Goal: Task Accomplishment & Management: Use online tool/utility

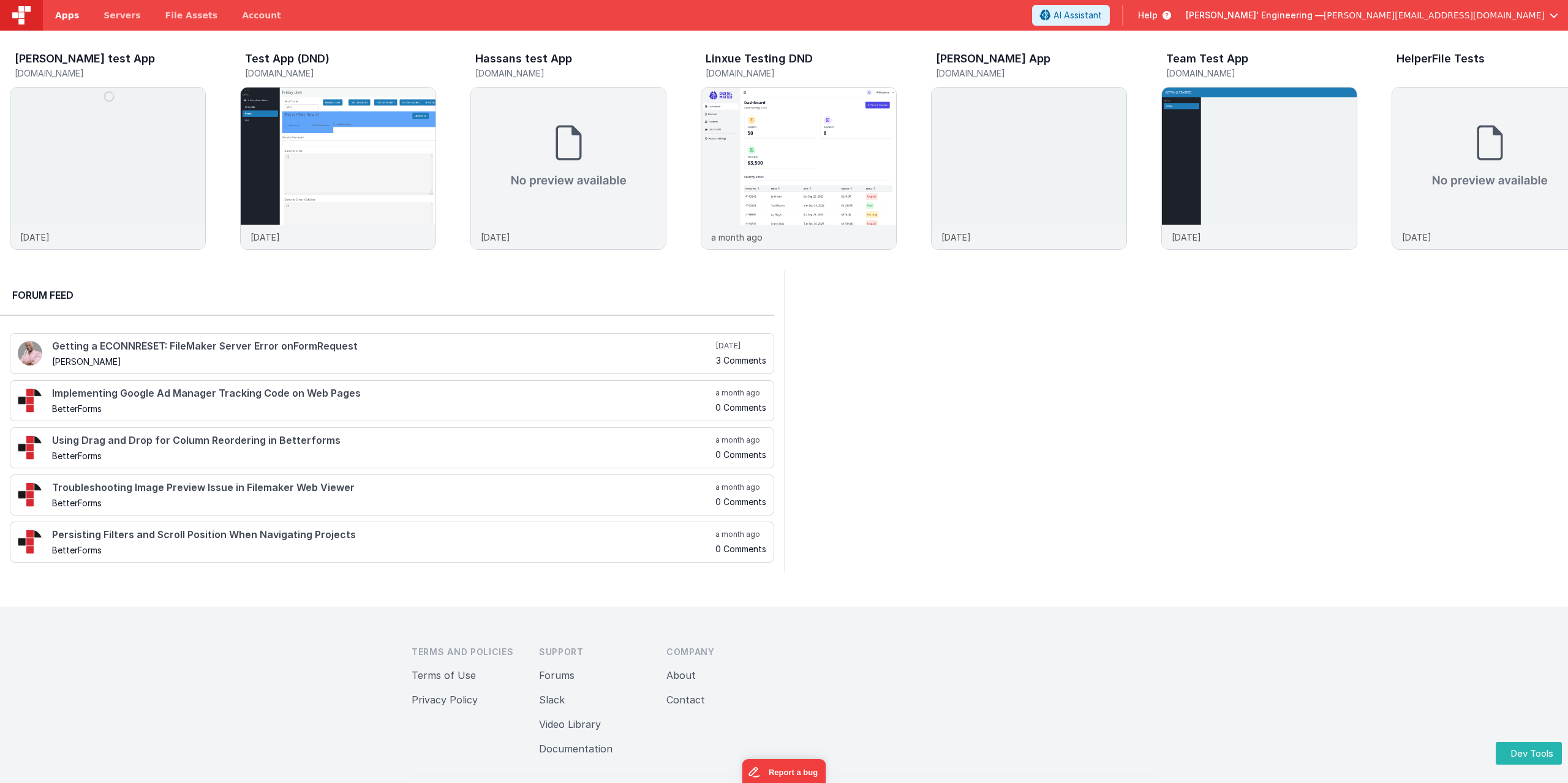
click at [67, 14] on span "Apps" at bounding box center [67, 15] width 24 height 12
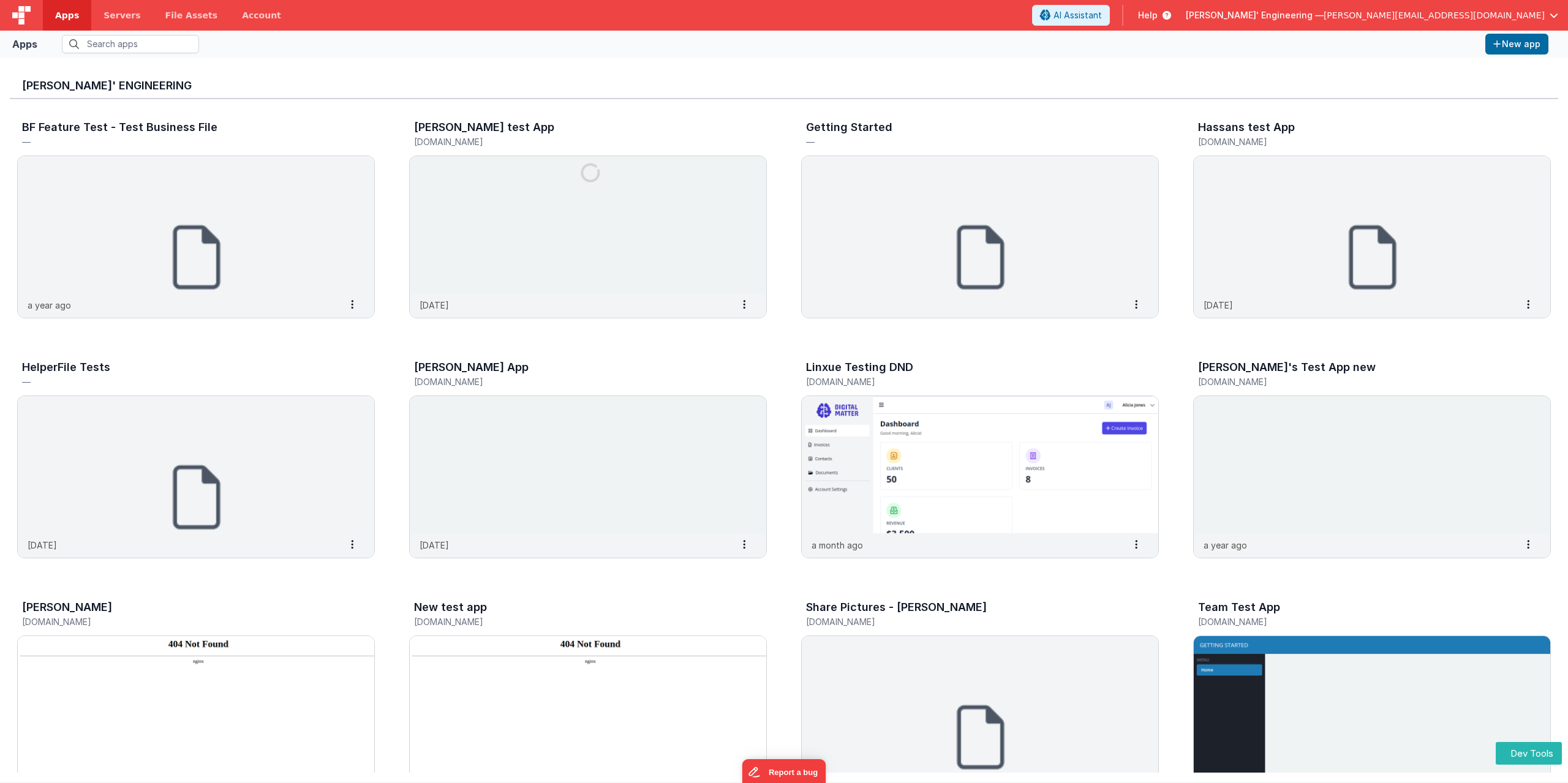
click at [1555, 10] on button "Delfs' Engineering — alexander@delfsengineering.ca" at bounding box center [1372, 15] width 373 height 12
click at [1396, 105] on div "Logout" at bounding box center [1460, 105] width 181 height 12
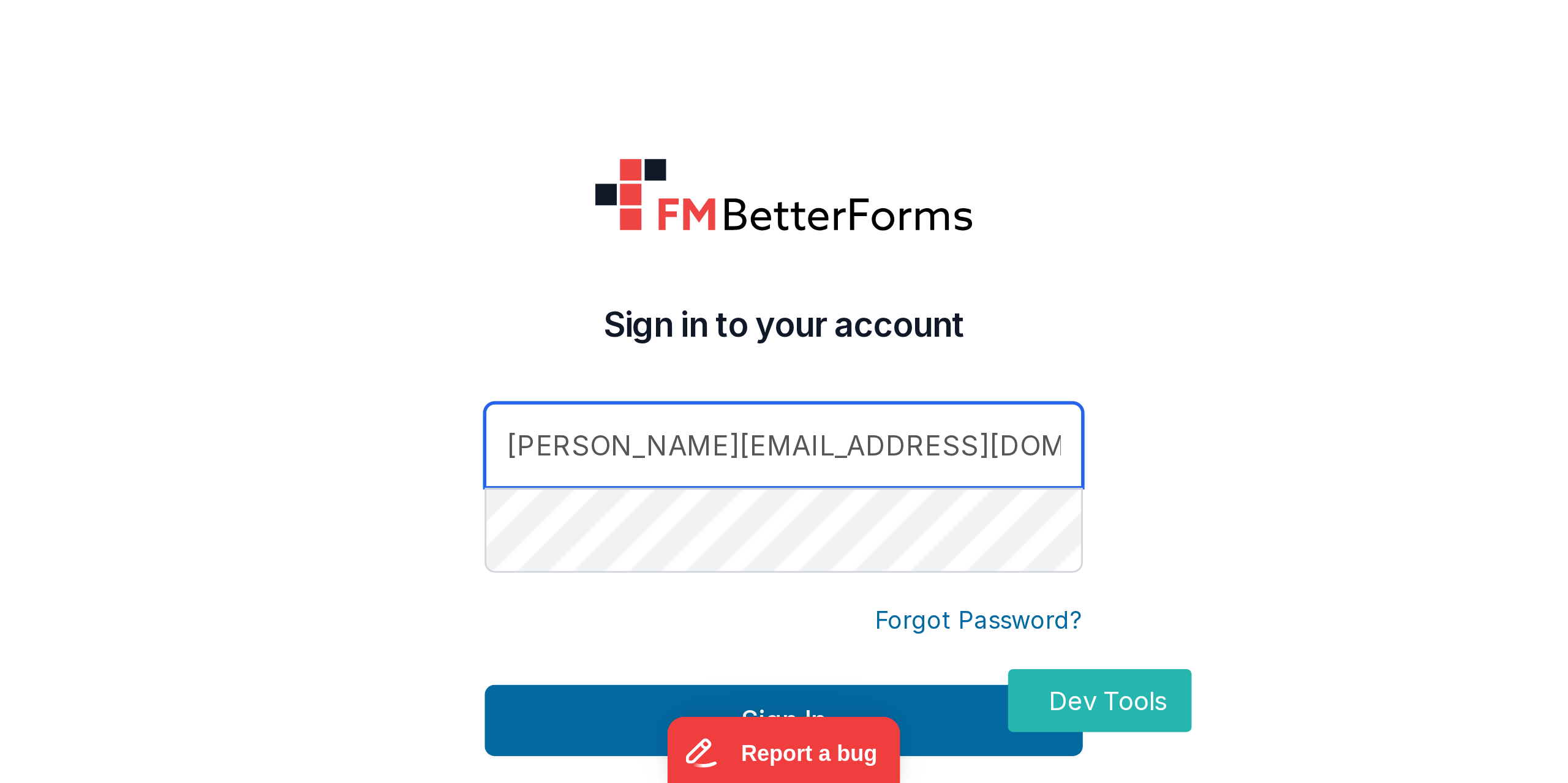
scroll to position [23, 0]
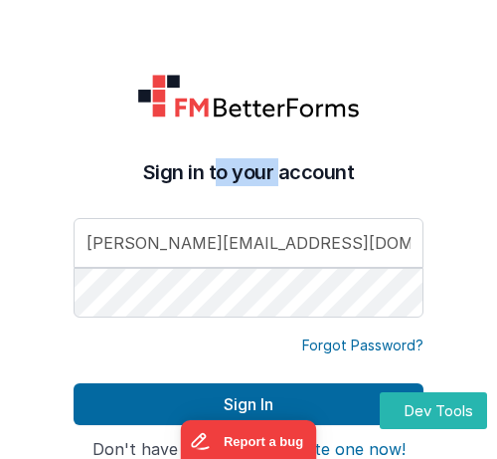
drag, startPoint x: 204, startPoint y: 171, endPoint x: 119, endPoint y: 164, distance: 84.8
click at [119, 164] on h4 "Sign in to your account" at bounding box center [249, 172] width 350 height 28
copy h4 "Sign in"
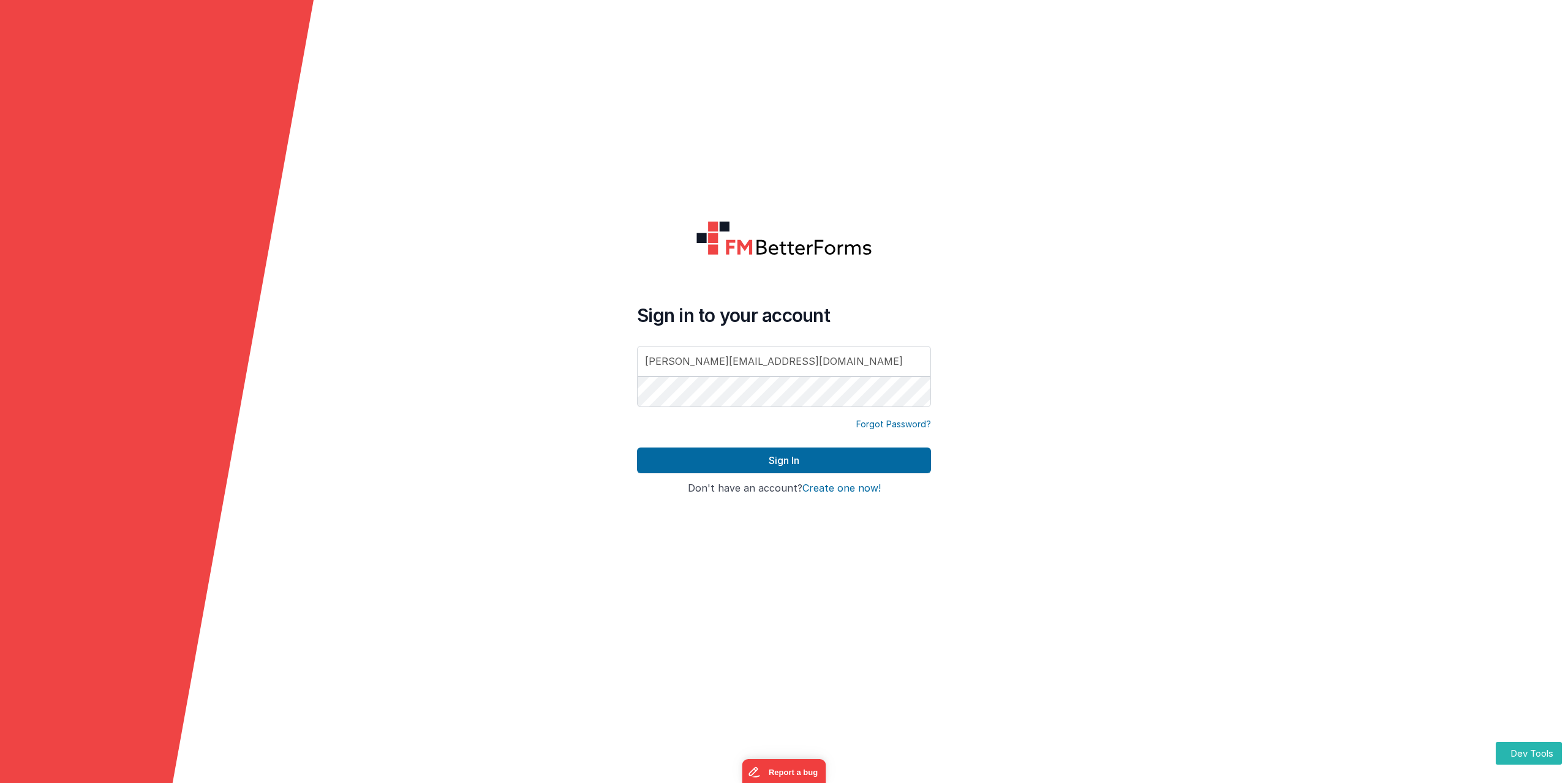
click at [1190, 243] on form "Sign in to your account alexander@delfsengineering.ca Forgot Password? Sign In …" at bounding box center [784, 392] width 1568 height 783
click at [902, 425] on link "Forgot Password?" at bounding box center [894, 424] width 75 height 12
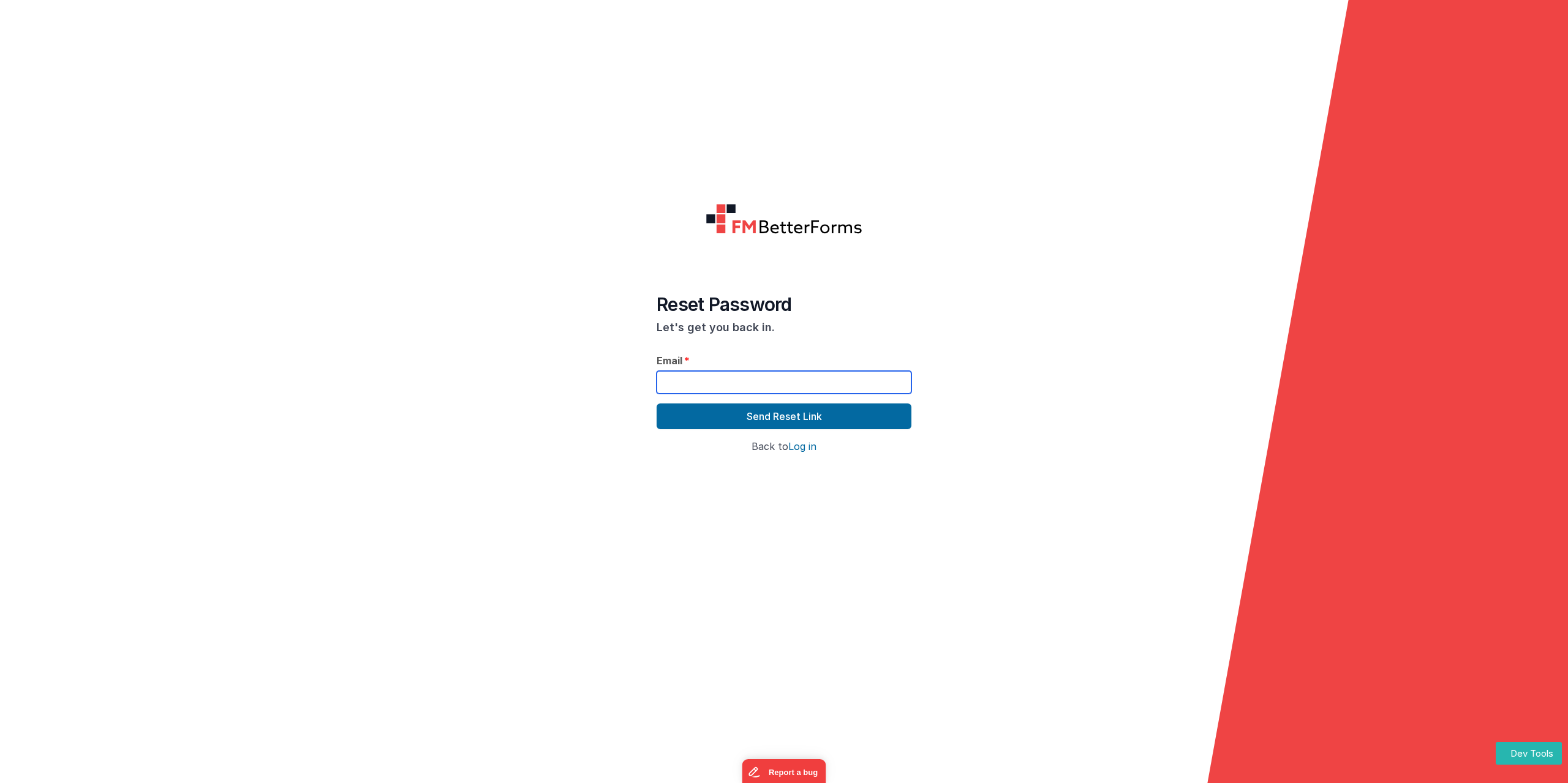
click at [695, 385] on input "text" at bounding box center [784, 382] width 255 height 23
click at [695, 327] on h3 "Let's get you back in." at bounding box center [784, 327] width 255 height 12
click at [776, 324] on h3 "Let's get you back in." at bounding box center [784, 327] width 255 height 12
click at [807, 445] on link "Log in" at bounding box center [802, 446] width 28 height 12
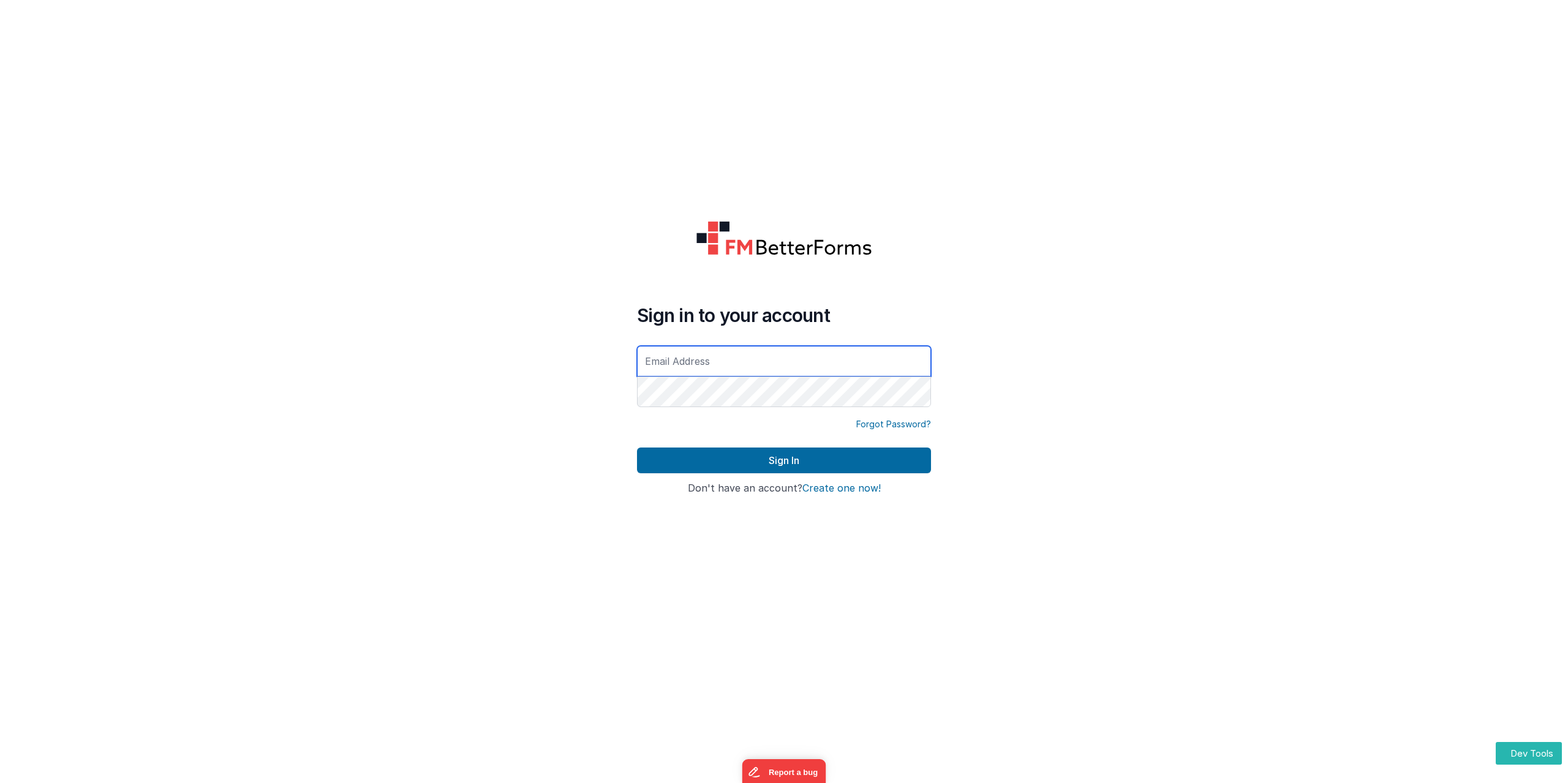
type input "alexander@delfsengineering.ca"
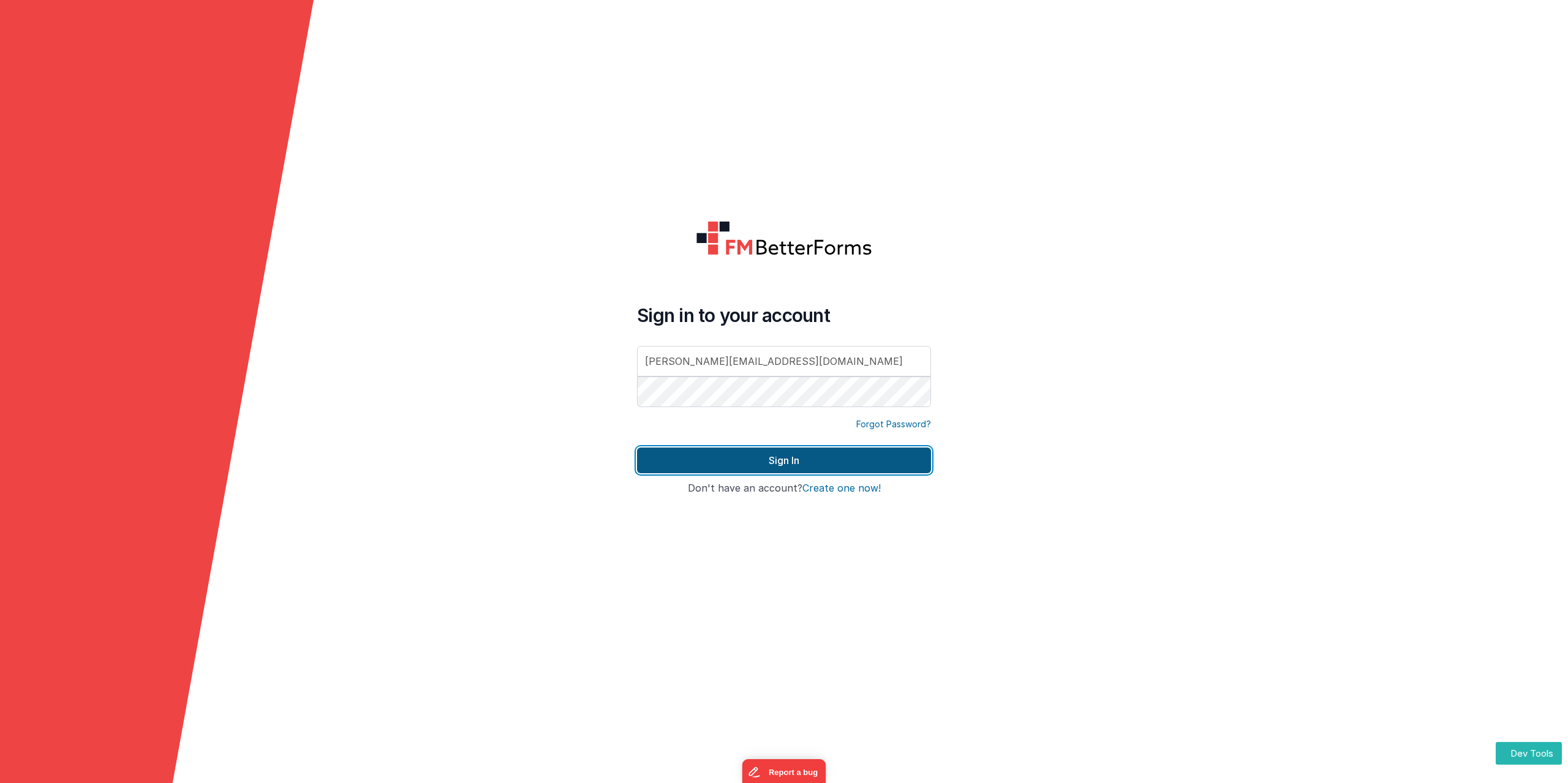
click at [785, 457] on button "Sign In" at bounding box center [784, 460] width 294 height 26
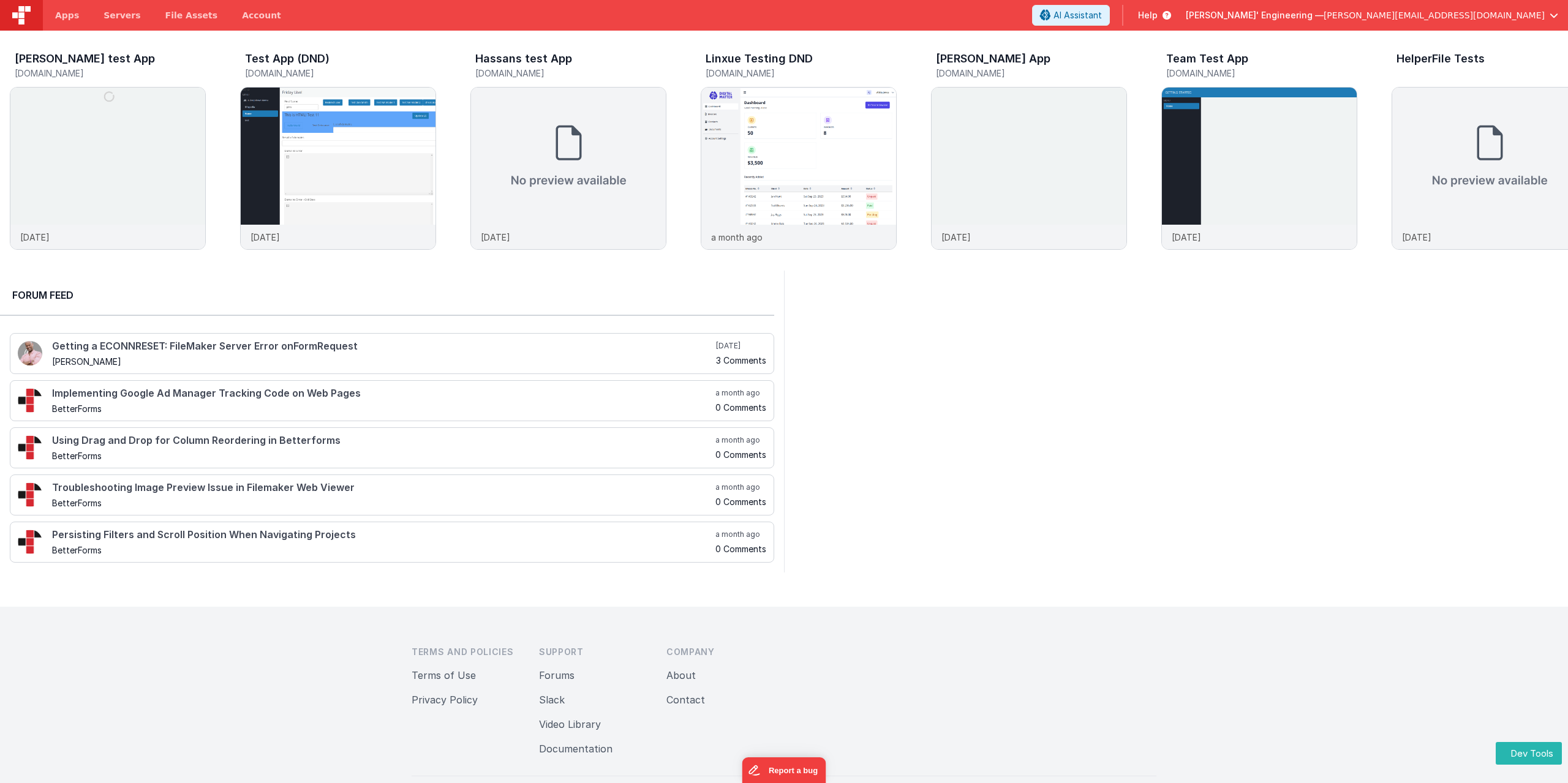
click at [1548, 12] on button "Delfs' Engineering — alexander@delfsengineering.ca" at bounding box center [1372, 15] width 373 height 12
click at [1420, 106] on div "Logout" at bounding box center [1460, 105] width 181 height 12
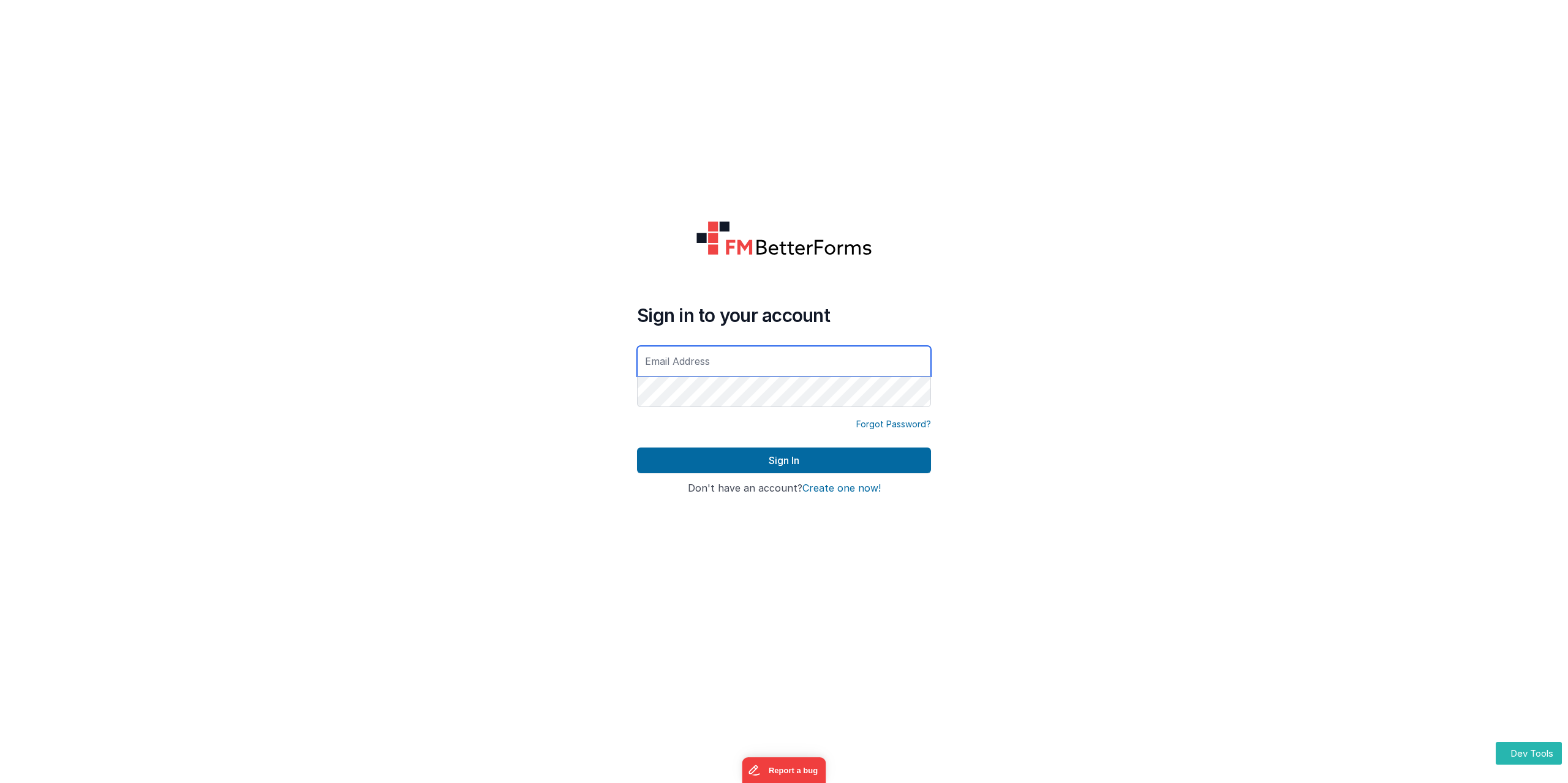
type input "alexander@delfsengineering.ca"
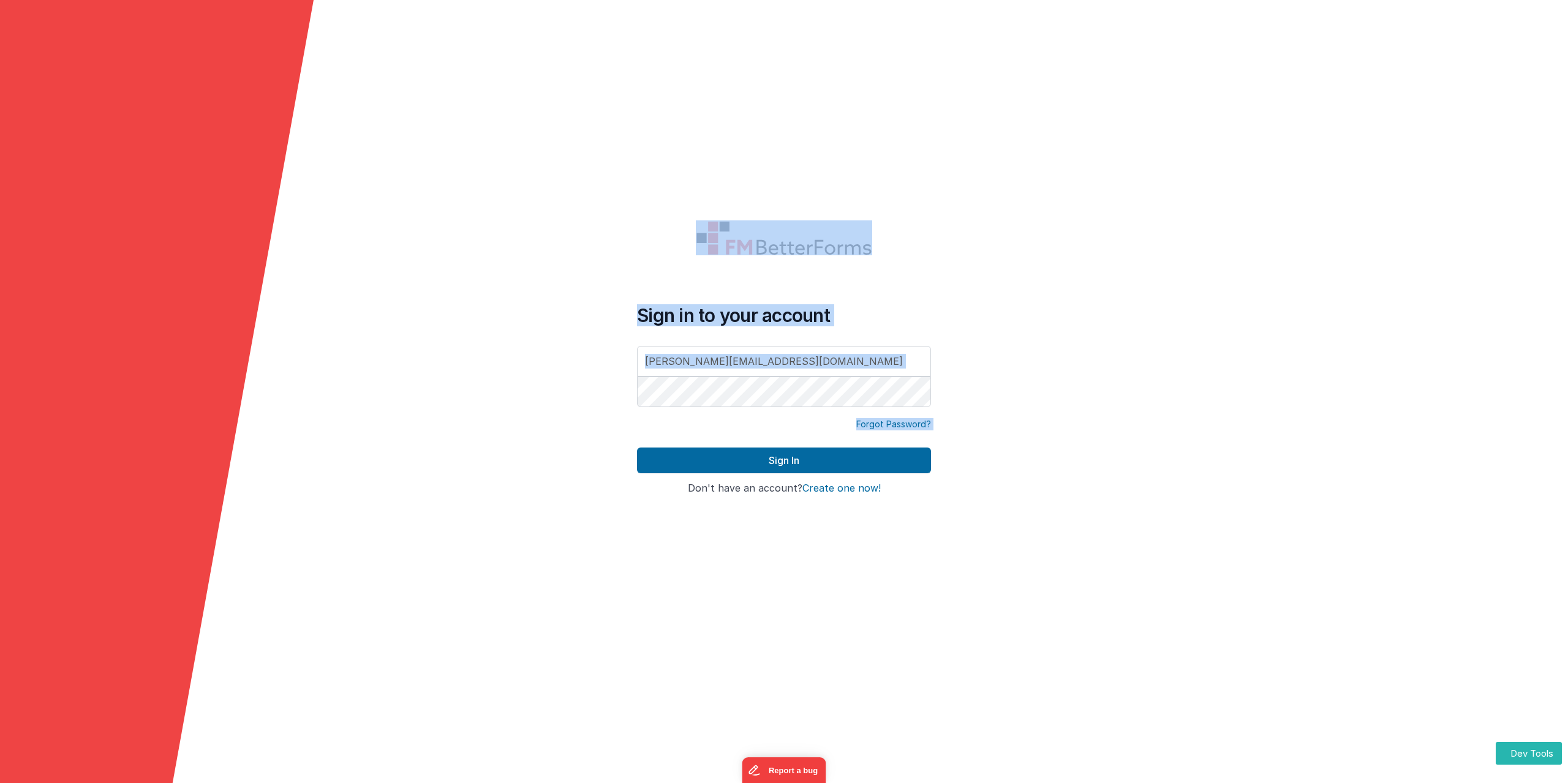
drag, startPoint x: 1022, startPoint y: 456, endPoint x: 398, endPoint y: 475, distance: 624.3
click at [398, 475] on form "Sign in to your account alexander@delfsengineering.ca Forgot Password? Sign In …" at bounding box center [784, 392] width 1568 height 783
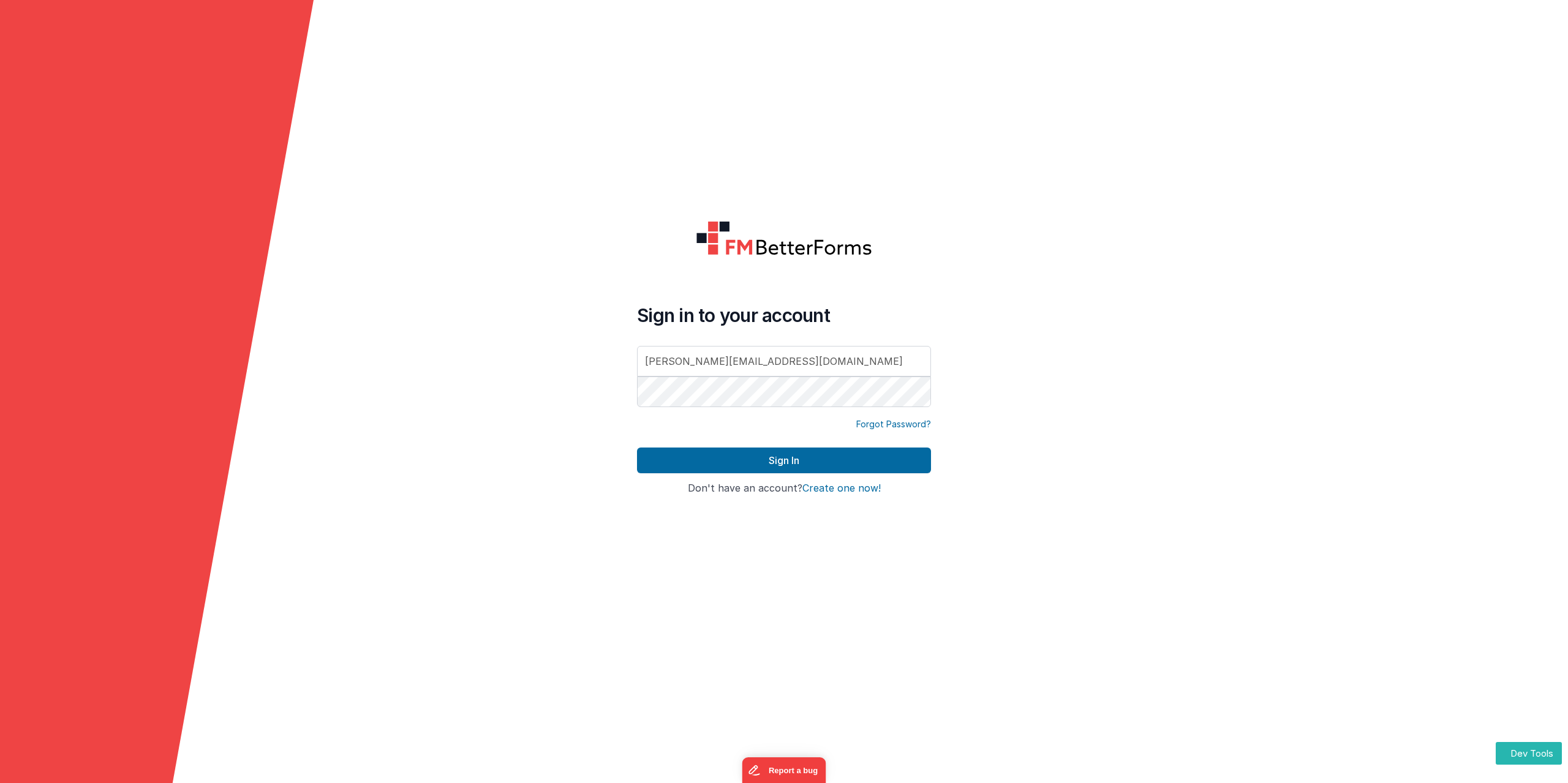
click at [447, 271] on form "Sign in to your account alexander@delfsengineering.ca Forgot Password? Sign In …" at bounding box center [784, 392] width 1568 height 783
click at [817, 370] on input "alexander@delfsengineering.ca" at bounding box center [784, 361] width 294 height 31
click at [904, 161] on form "Sign in to your account Forgot Password? Sign In Sign in with Google Don't have…" at bounding box center [784, 392] width 1568 height 783
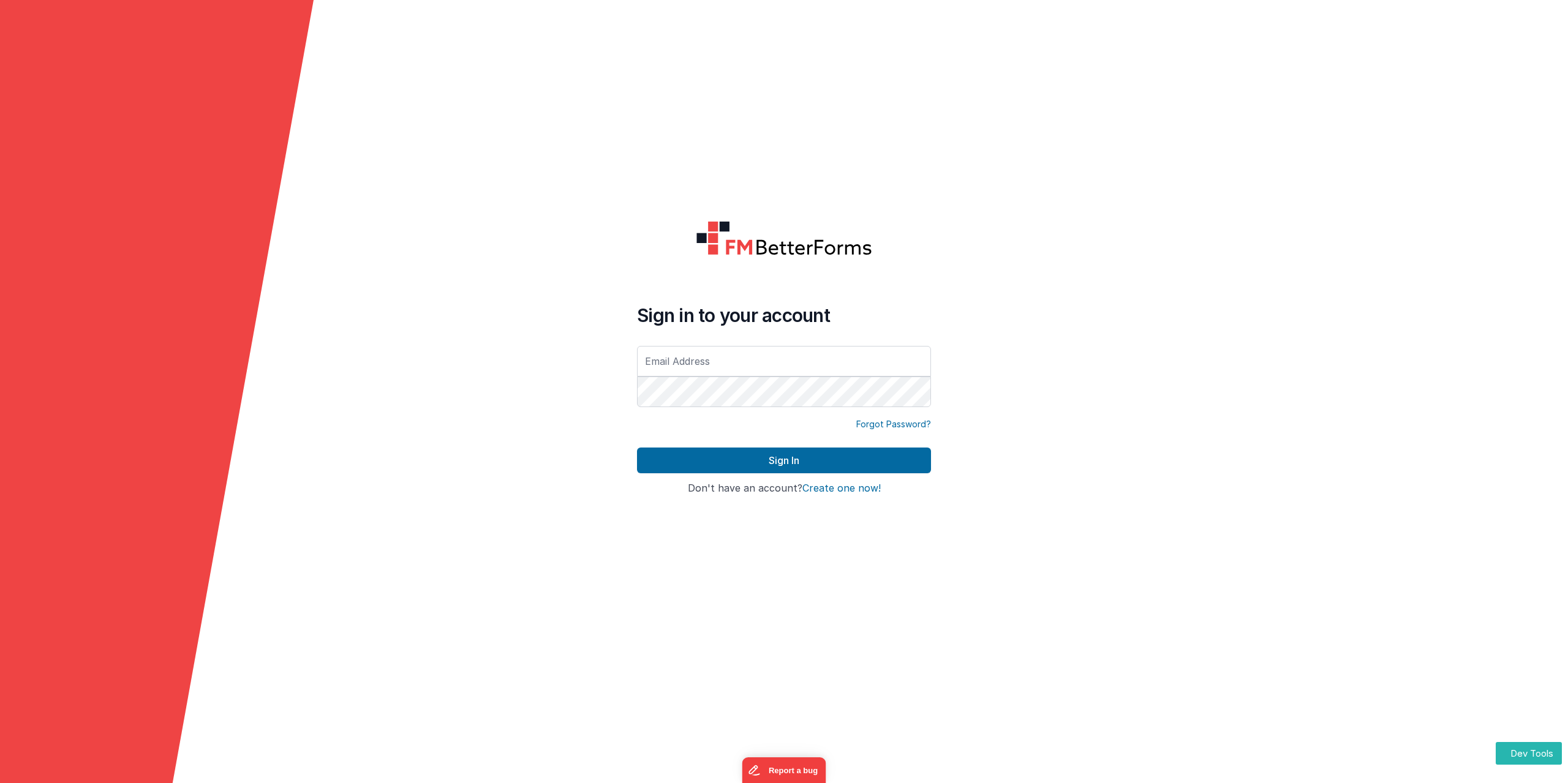
click at [1120, 350] on form "Sign in to your account Forgot Password? Sign In Sign in with Google Don't have…" at bounding box center [784, 392] width 1568 height 783
click at [744, 354] on input "text" at bounding box center [784, 361] width 294 height 31
type input "[PERSON_NAME][EMAIL_ADDRESS][DOMAIN_NAME]"
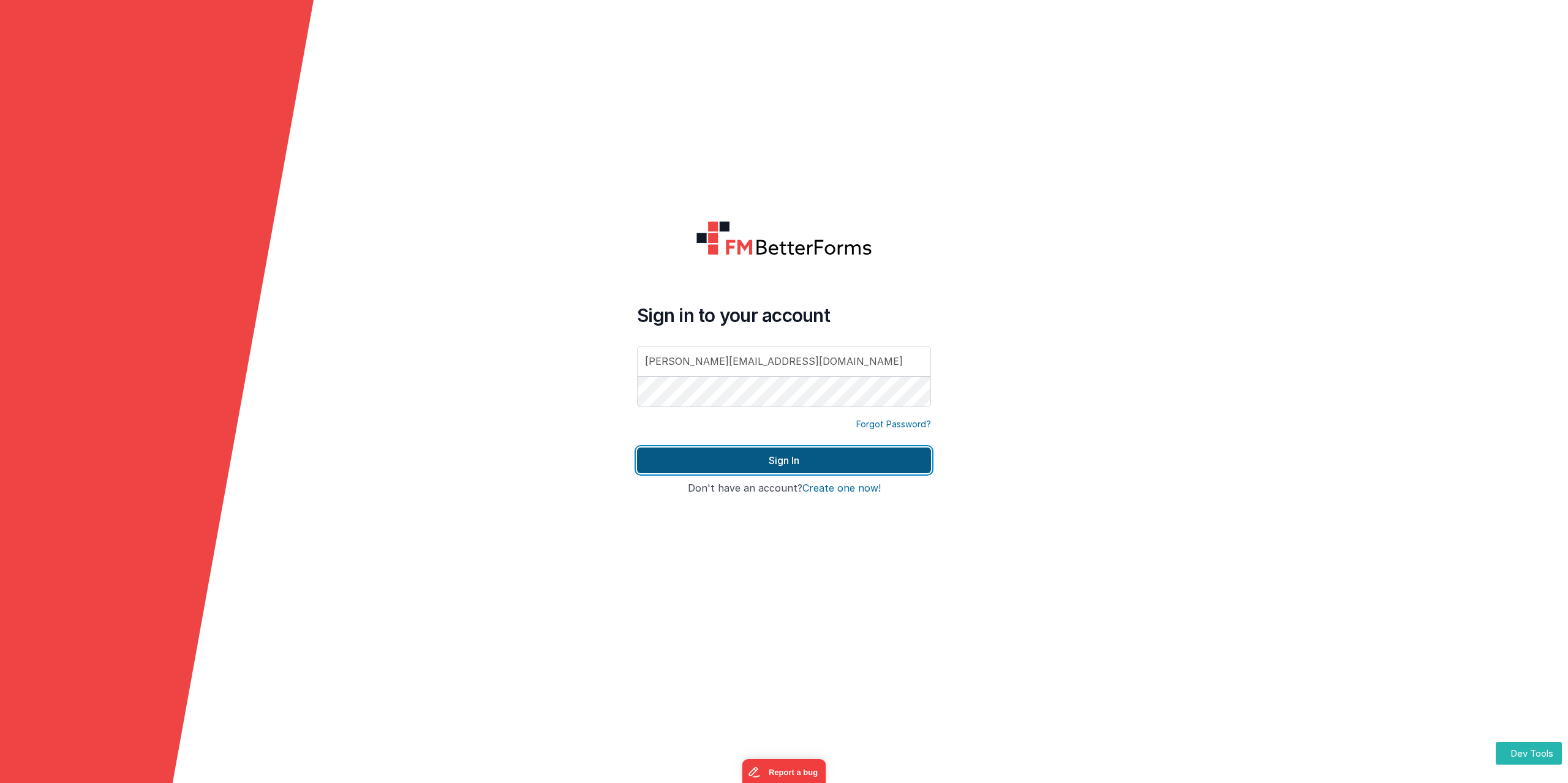
click at [788, 464] on button "Sign In" at bounding box center [784, 460] width 294 height 26
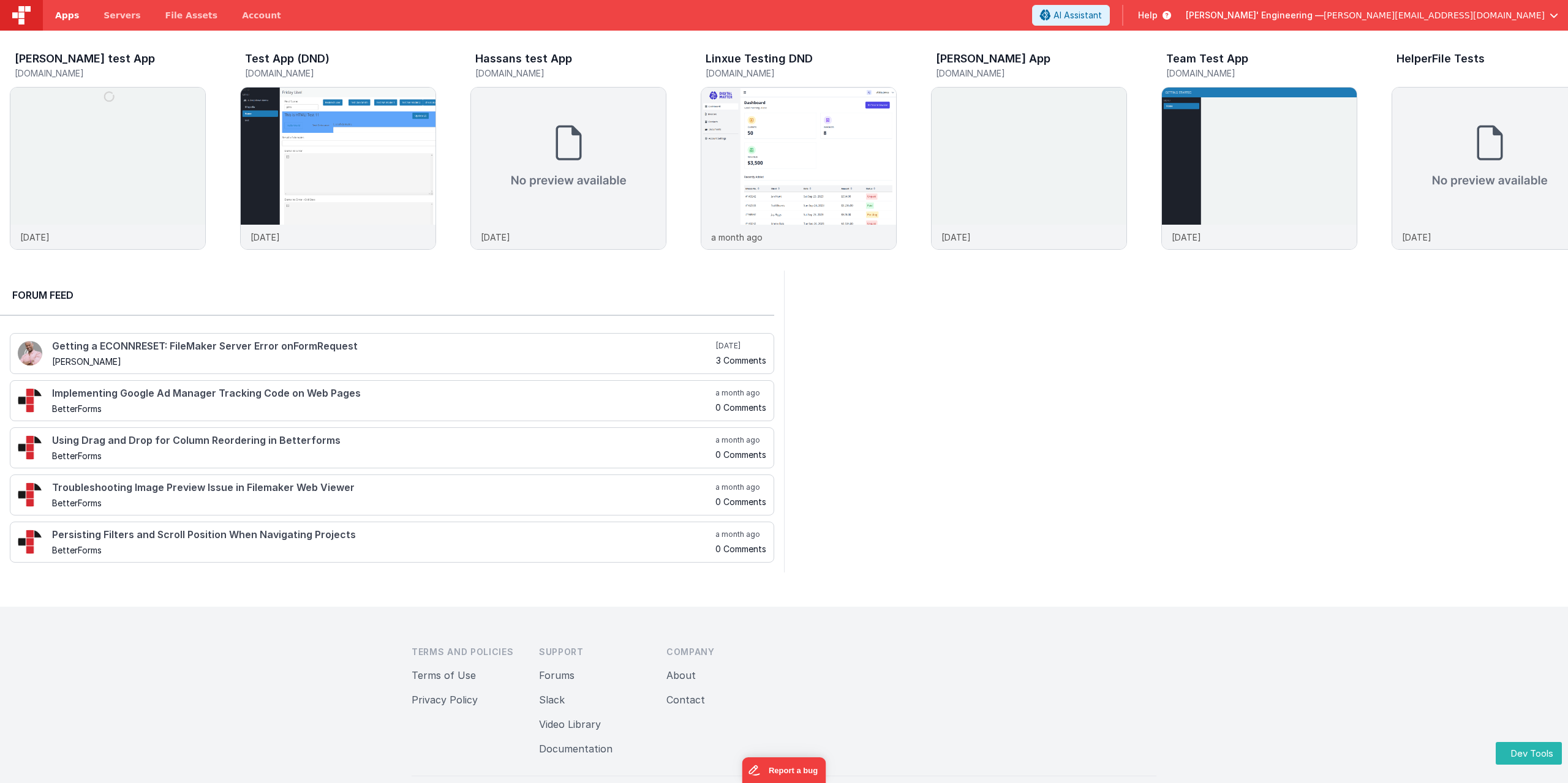
click at [62, 21] on span "Apps" at bounding box center [67, 15] width 24 height 12
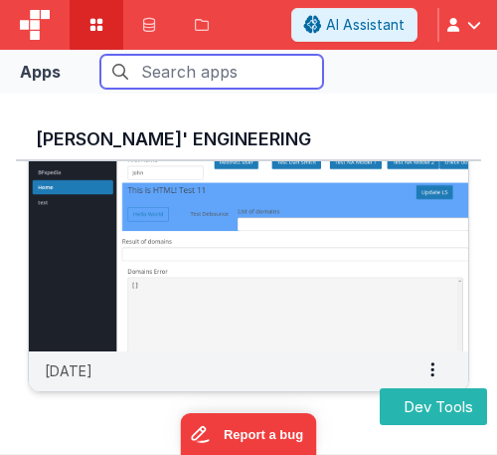
scroll to position [16, 0]
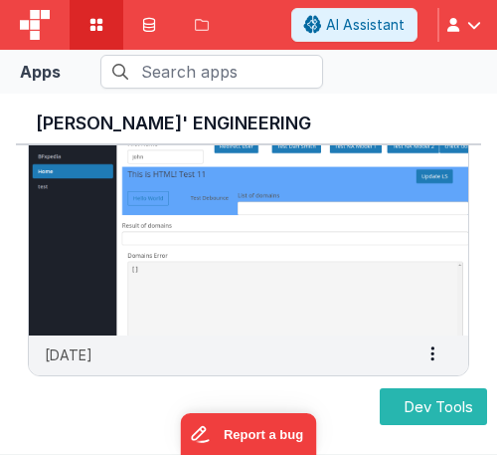
click at [146, 22] on icon at bounding box center [149, 25] width 12 height 14
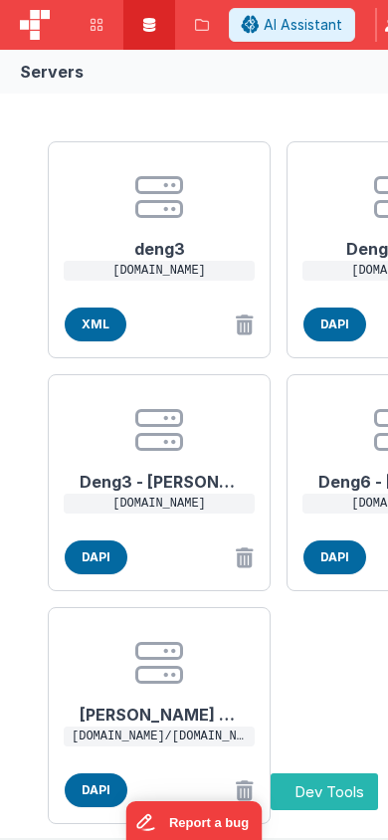
click at [195, 22] on icon at bounding box center [202, 25] width 14 height 14
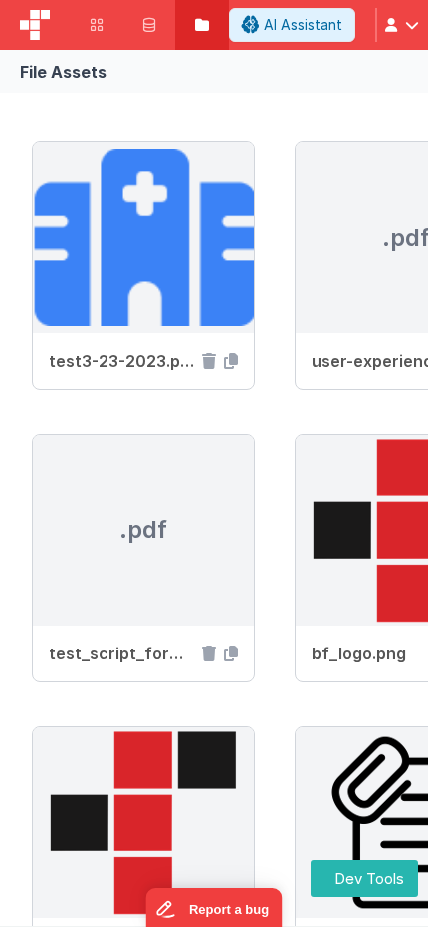
click at [410, 27] on span "button" at bounding box center [412, 25] width 14 height 14
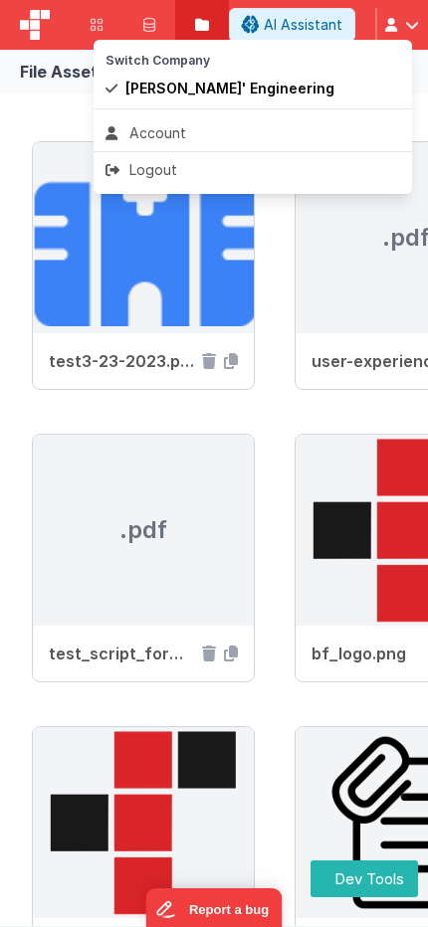
click at [168, 143] on div "Account" at bounding box center [252, 133] width 294 height 20
click at [168, 143] on li "Account" at bounding box center [253, 133] width 318 height 36
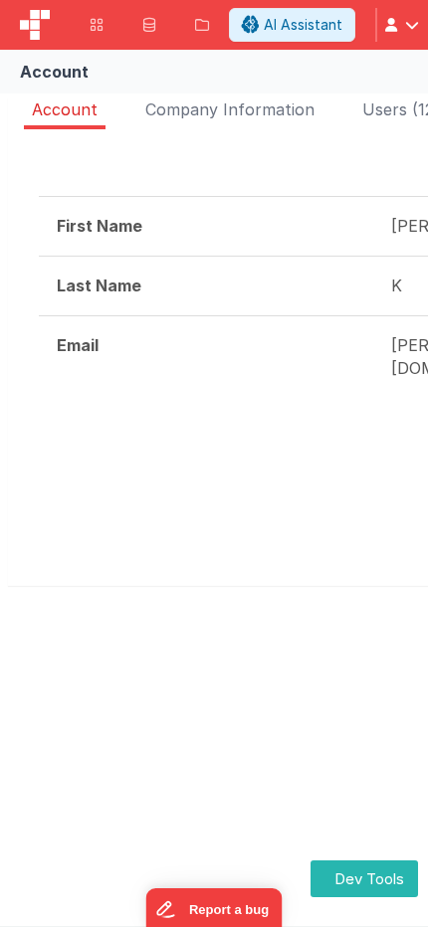
click at [245, 121] on li "Company Information" at bounding box center [229, 113] width 185 height 32
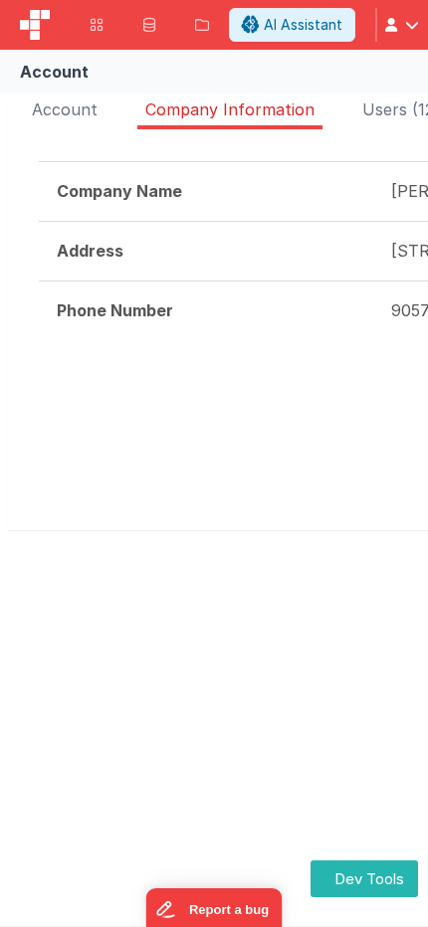
click at [399, 116] on span "Users (12)" at bounding box center [401, 109] width 78 height 20
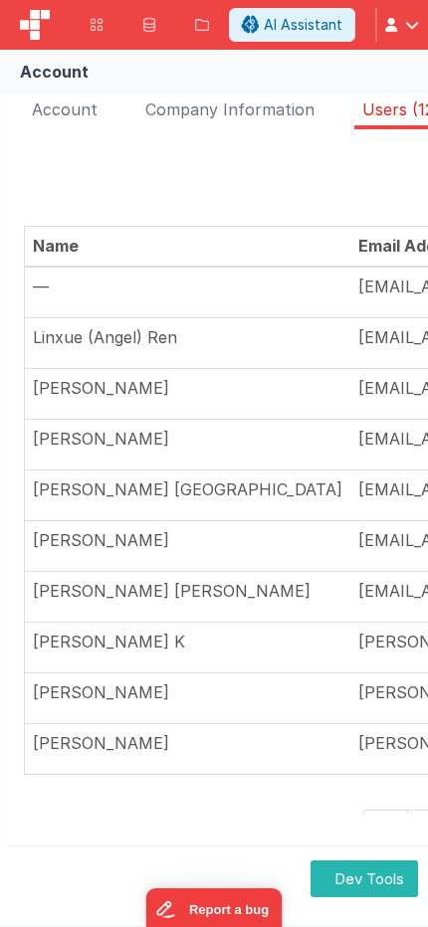
click at [98, 15] on link "Apps" at bounding box center [97, 25] width 54 height 50
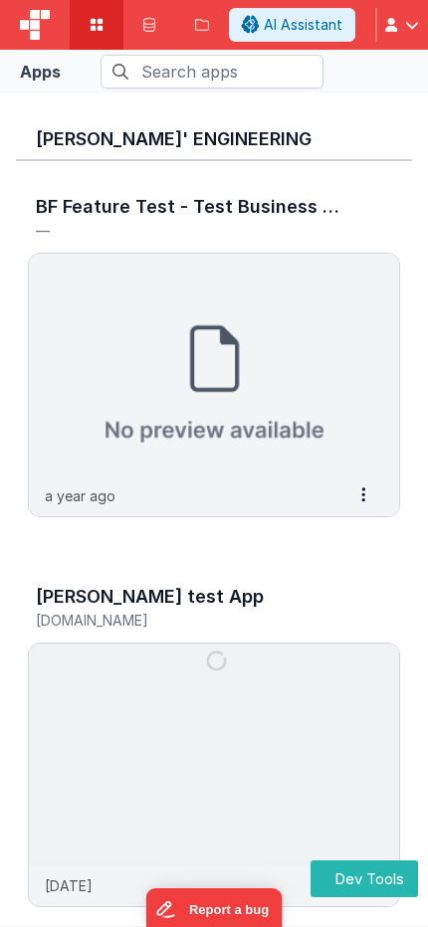
click at [160, 24] on link "Servers" at bounding box center [149, 25] width 52 height 50
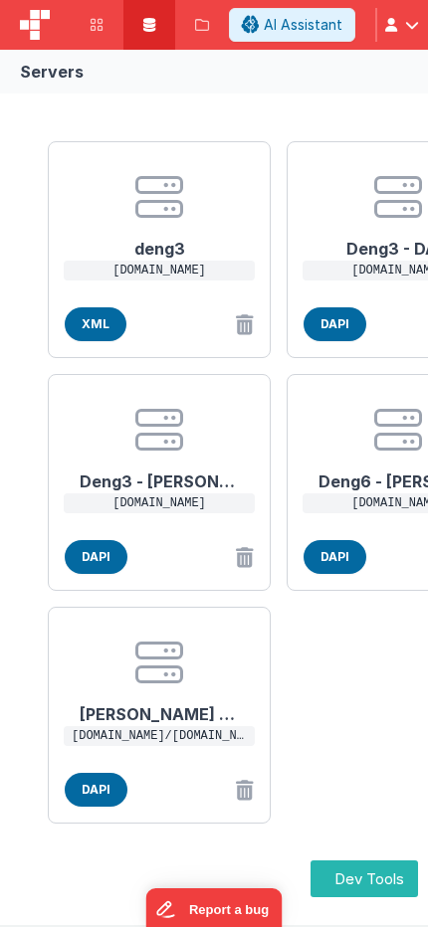
click at [203, 24] on icon at bounding box center [202, 25] width 14 height 14
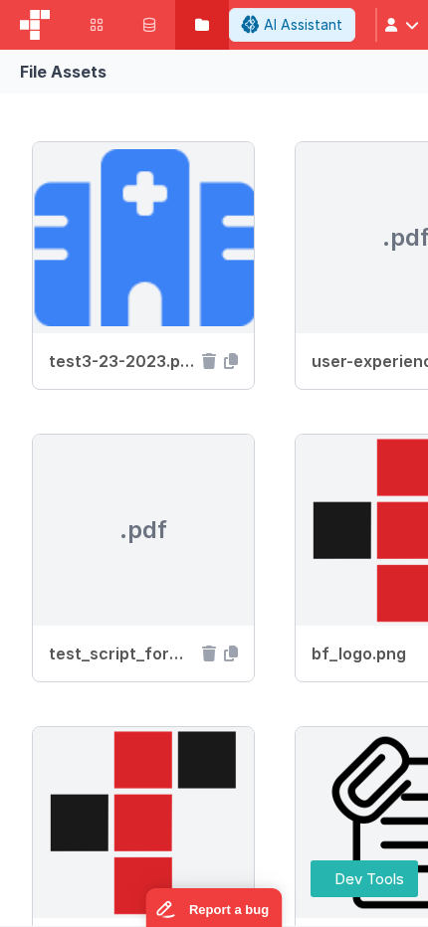
click at [414, 25] on span "button" at bounding box center [412, 25] width 14 height 14
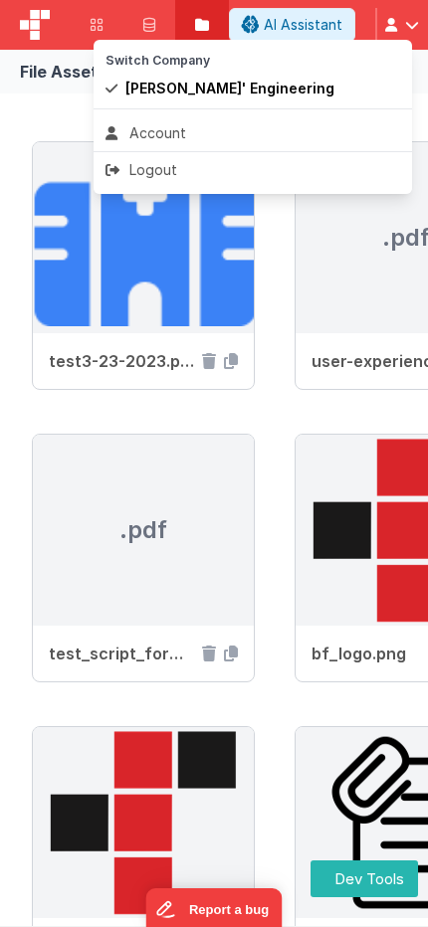
click at [414, 25] on button at bounding box center [214, 463] width 428 height 927
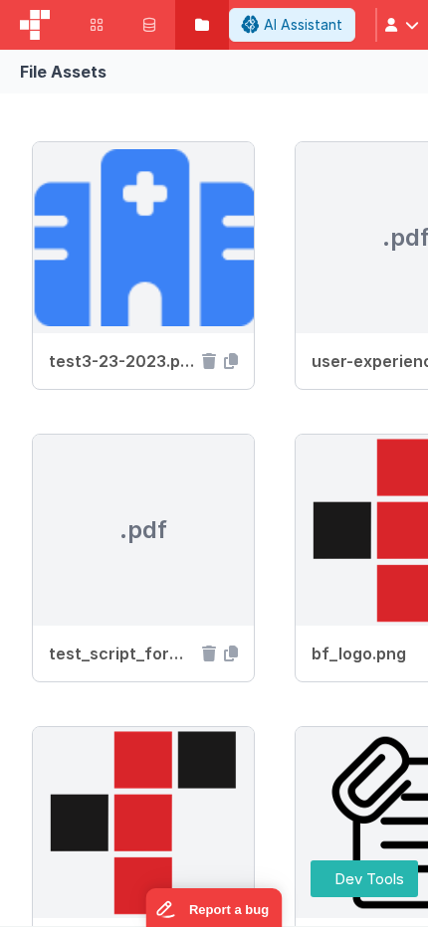
click at [414, 25] on span "button" at bounding box center [412, 25] width 14 height 14
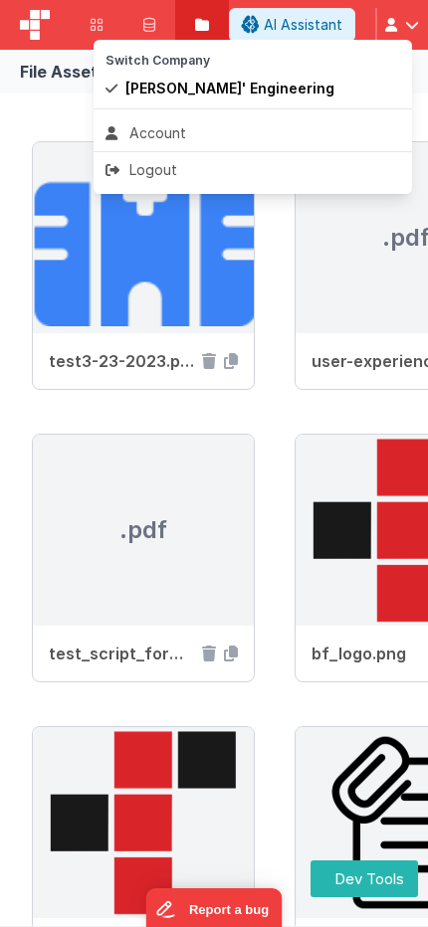
click at [414, 25] on button at bounding box center [214, 463] width 428 height 927
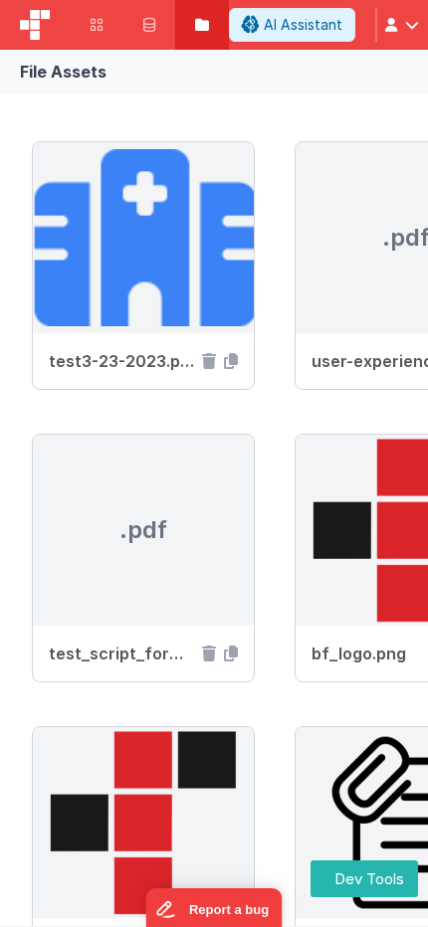
click at [302, 32] on span "AI Assistant" at bounding box center [303, 25] width 79 height 20
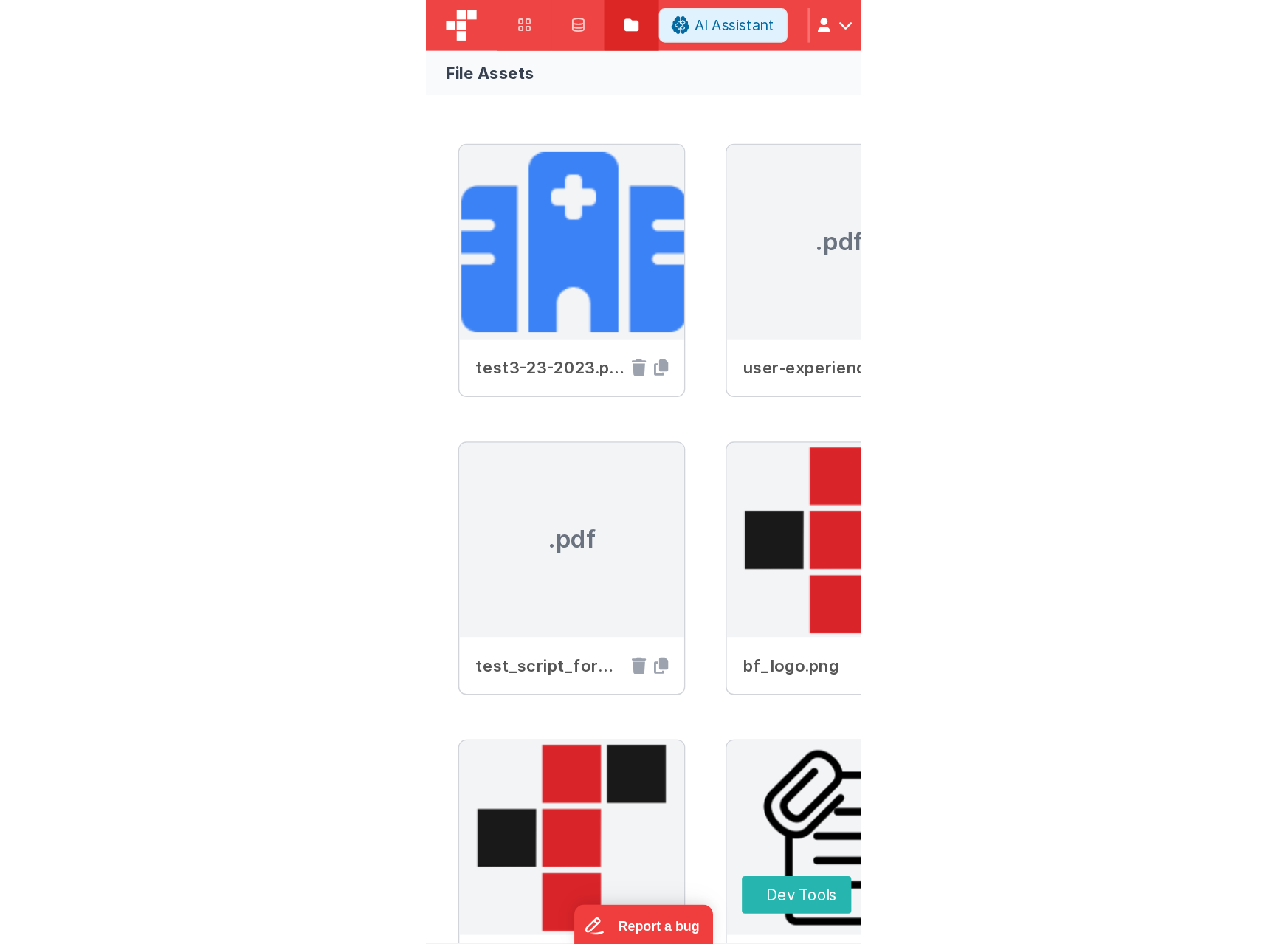
scroll to position [0, 436]
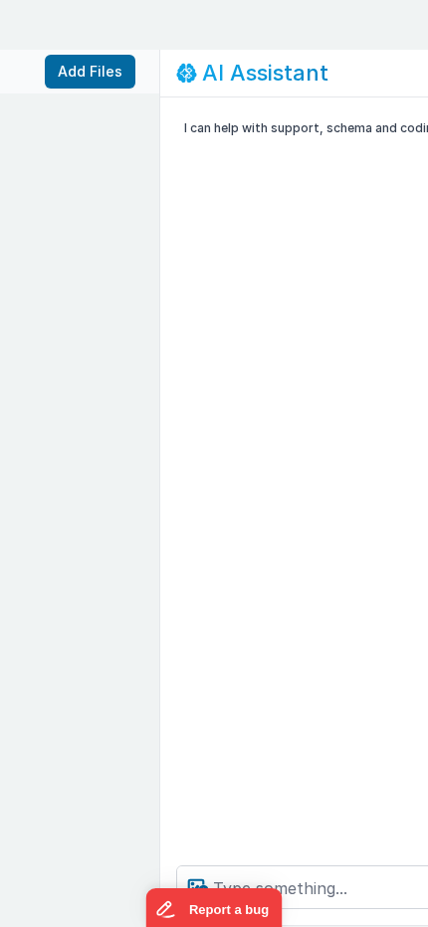
click at [327, 619] on div "I can help with support, schema and coding ..." at bounding box center [432, 473] width 545 height 752
click at [253, 20] on div "Dev Tools Apps Servers File Assets Account Some FUTURE Slot AI Assistant Help D…" at bounding box center [214, 463] width 428 height 927
click at [215, 392] on div "I can help with support, schema and coding ..." at bounding box center [432, 473] width 545 height 752
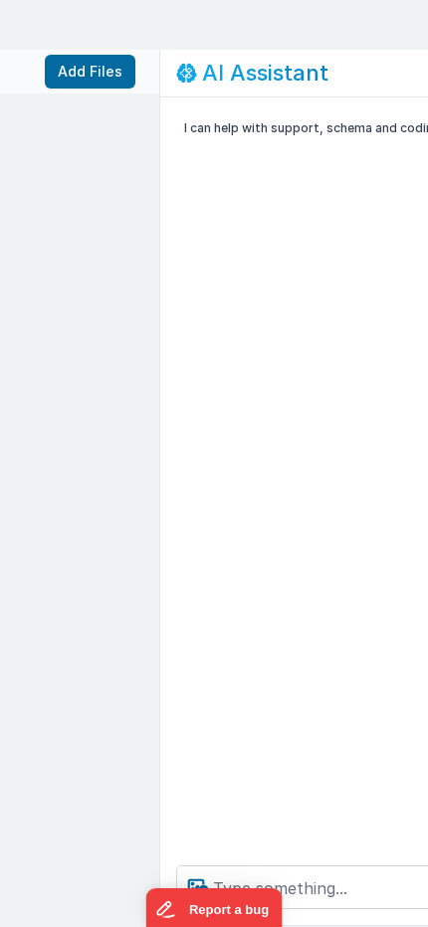
click at [344, 885] on textarea at bounding box center [432, 887] width 513 height 44
click at [258, 313] on div "I can help with support, schema and coding ..." at bounding box center [432, 473] width 545 height 752
click at [255, 80] on h2 "AI Assistant" at bounding box center [265, 73] width 126 height 24
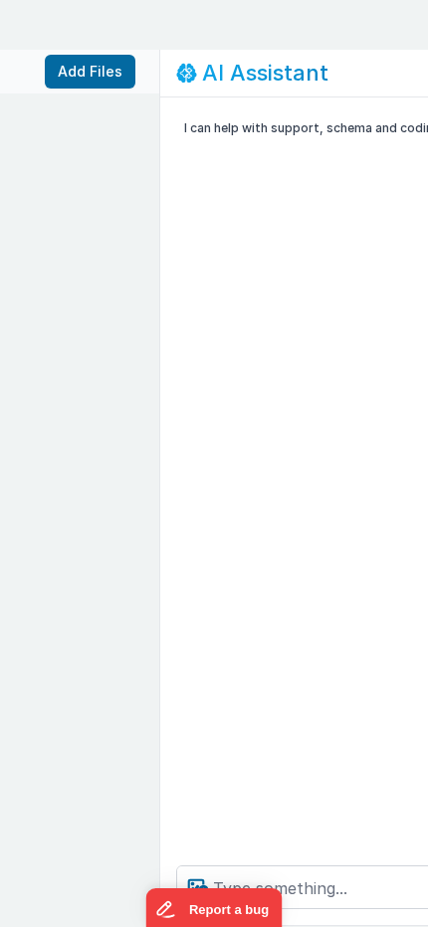
click at [330, 781] on div "I can help with support, schema and coding ..." at bounding box center [432, 473] width 545 height 752
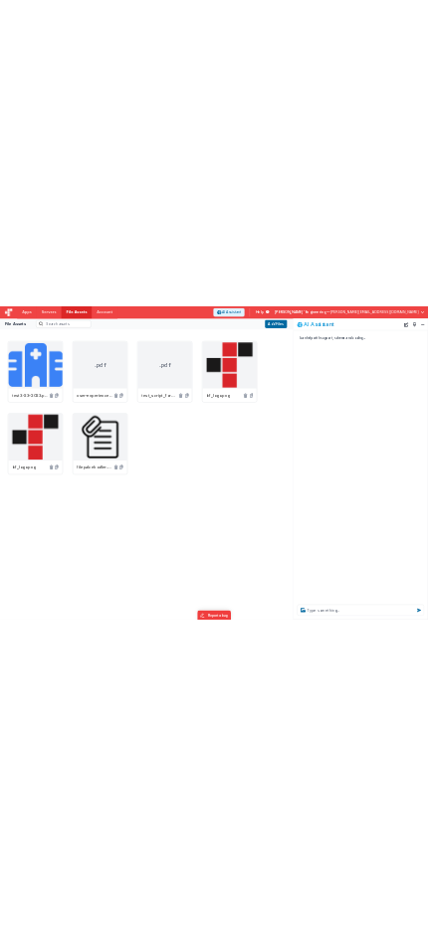
scroll to position [0, 0]
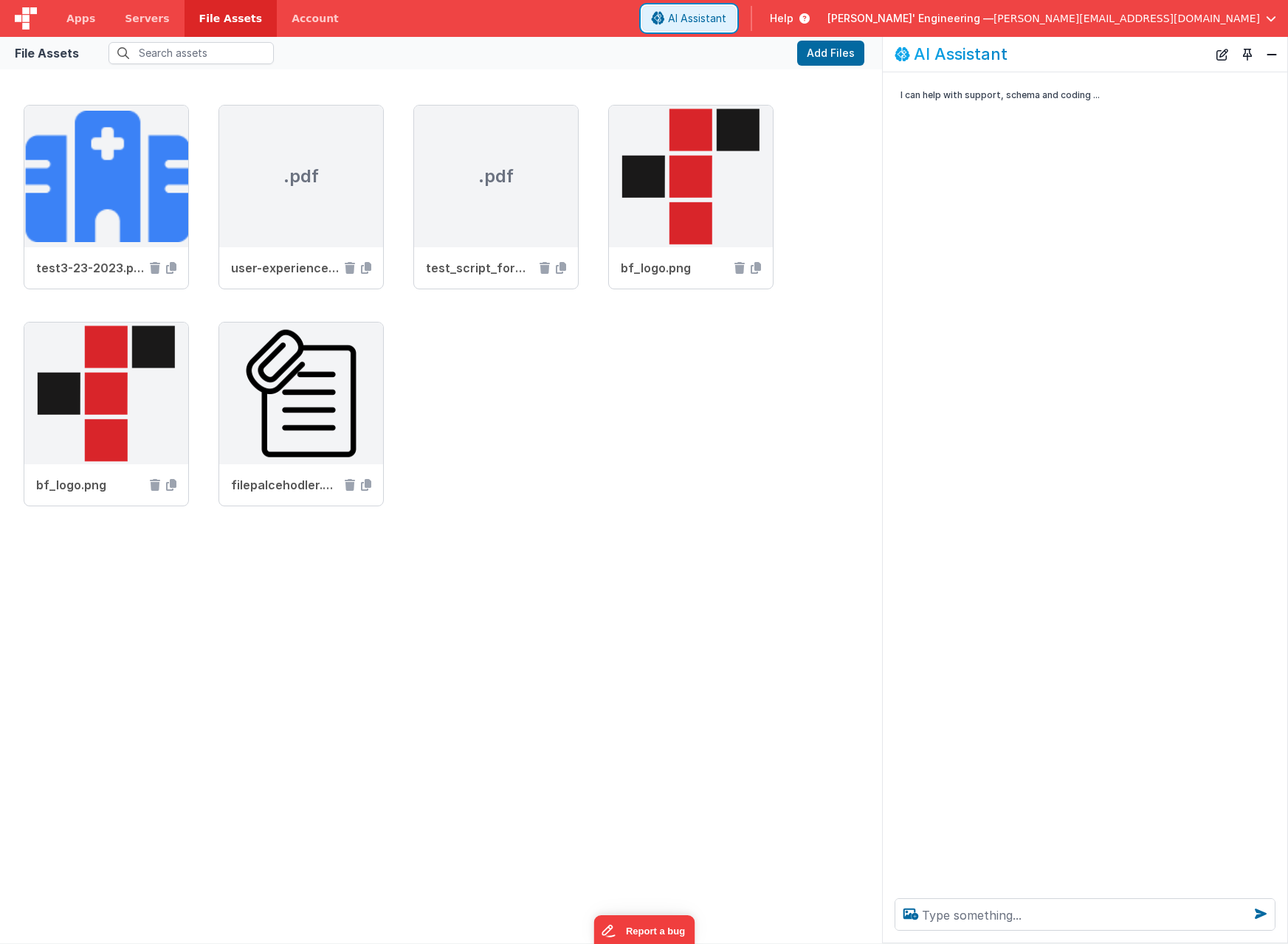
click at [726, 22] on span "AI Assistant" at bounding box center [697, 19] width 59 height 15
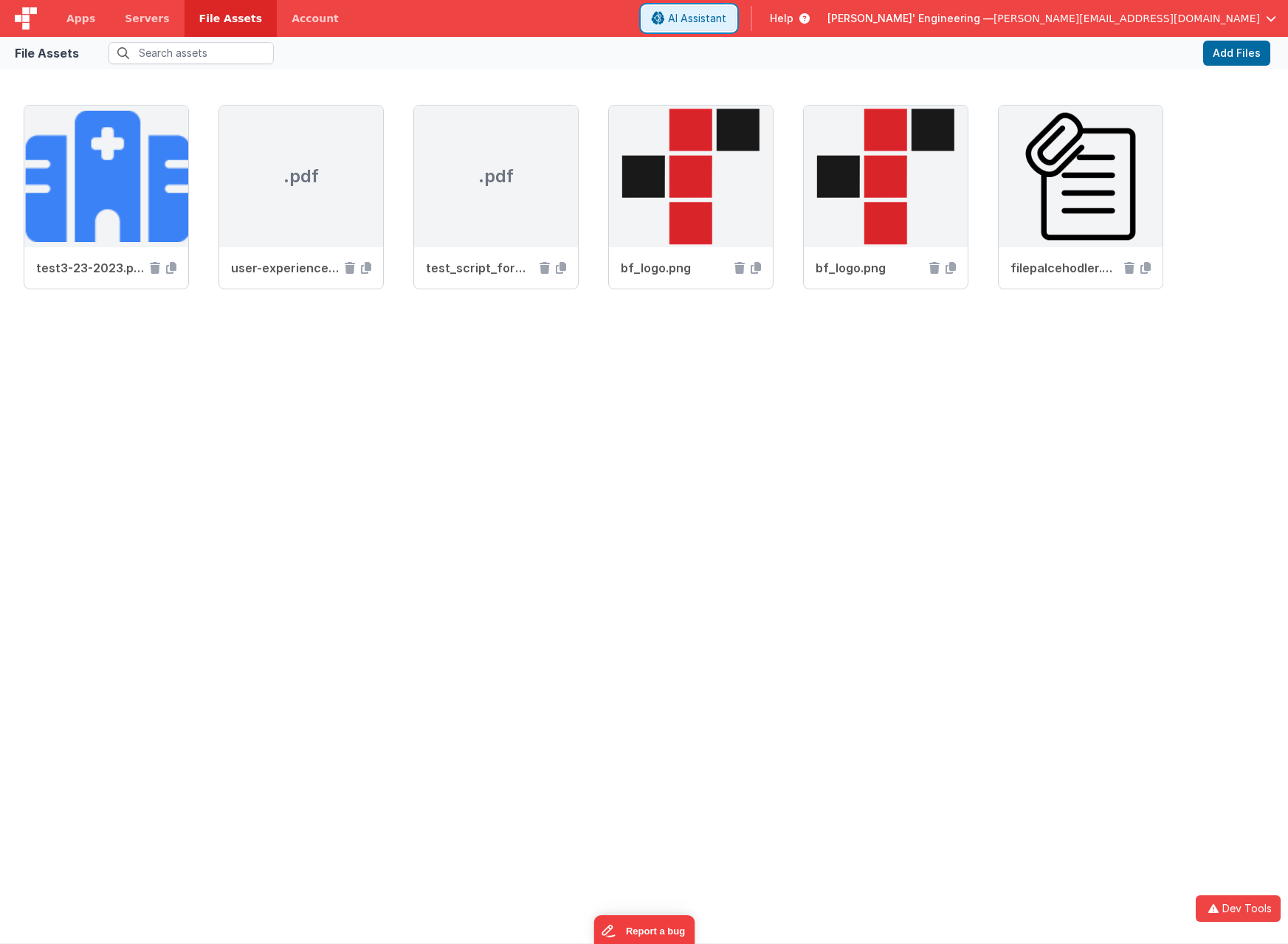
click at [726, 22] on span "AI Assistant" at bounding box center [697, 19] width 59 height 15
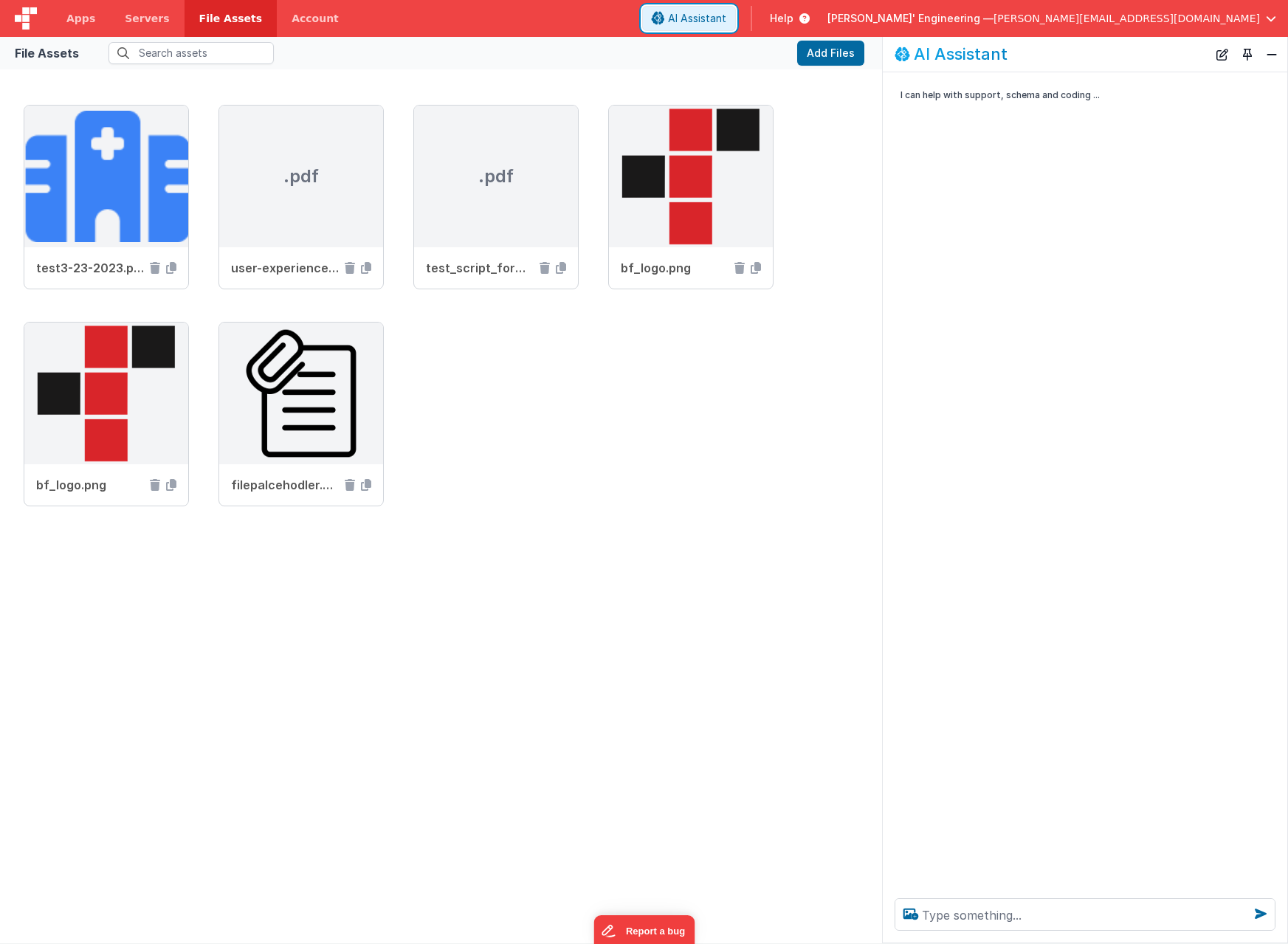
click at [726, 22] on span "AI Assistant" at bounding box center [697, 19] width 59 height 15
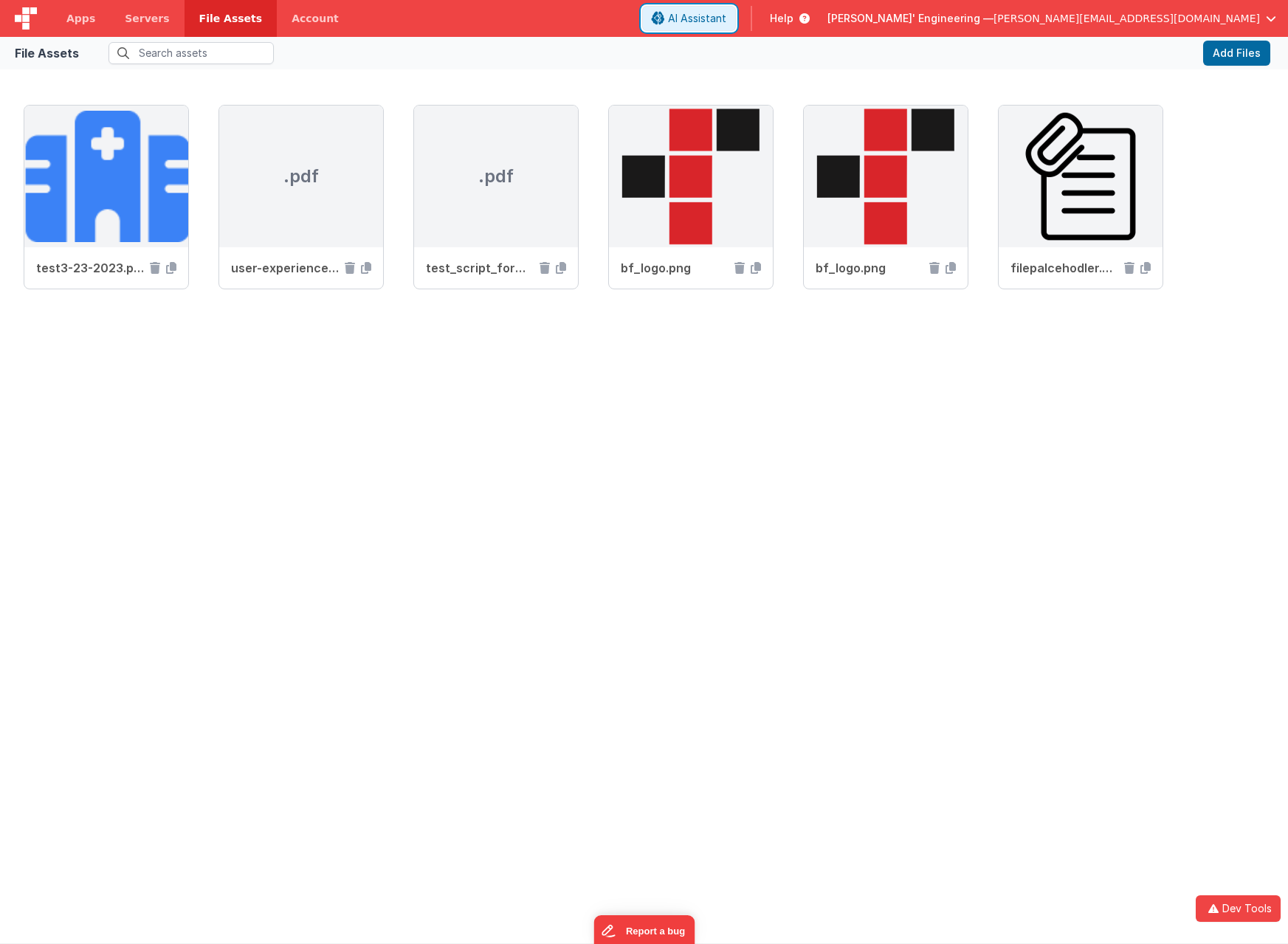
click at [726, 22] on span "AI Assistant" at bounding box center [697, 19] width 59 height 15
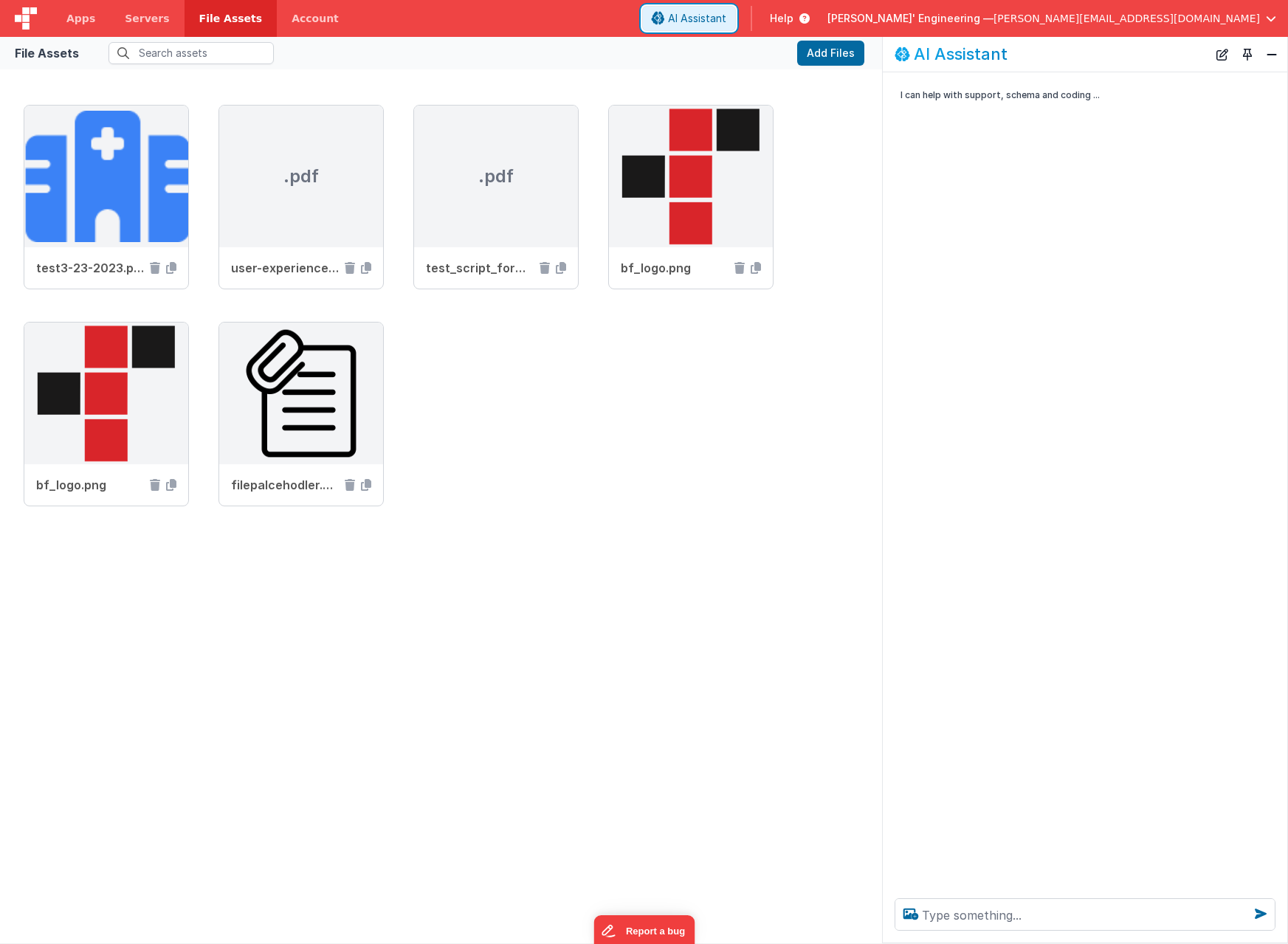
click at [726, 16] on span "AI Assistant" at bounding box center [697, 19] width 59 height 15
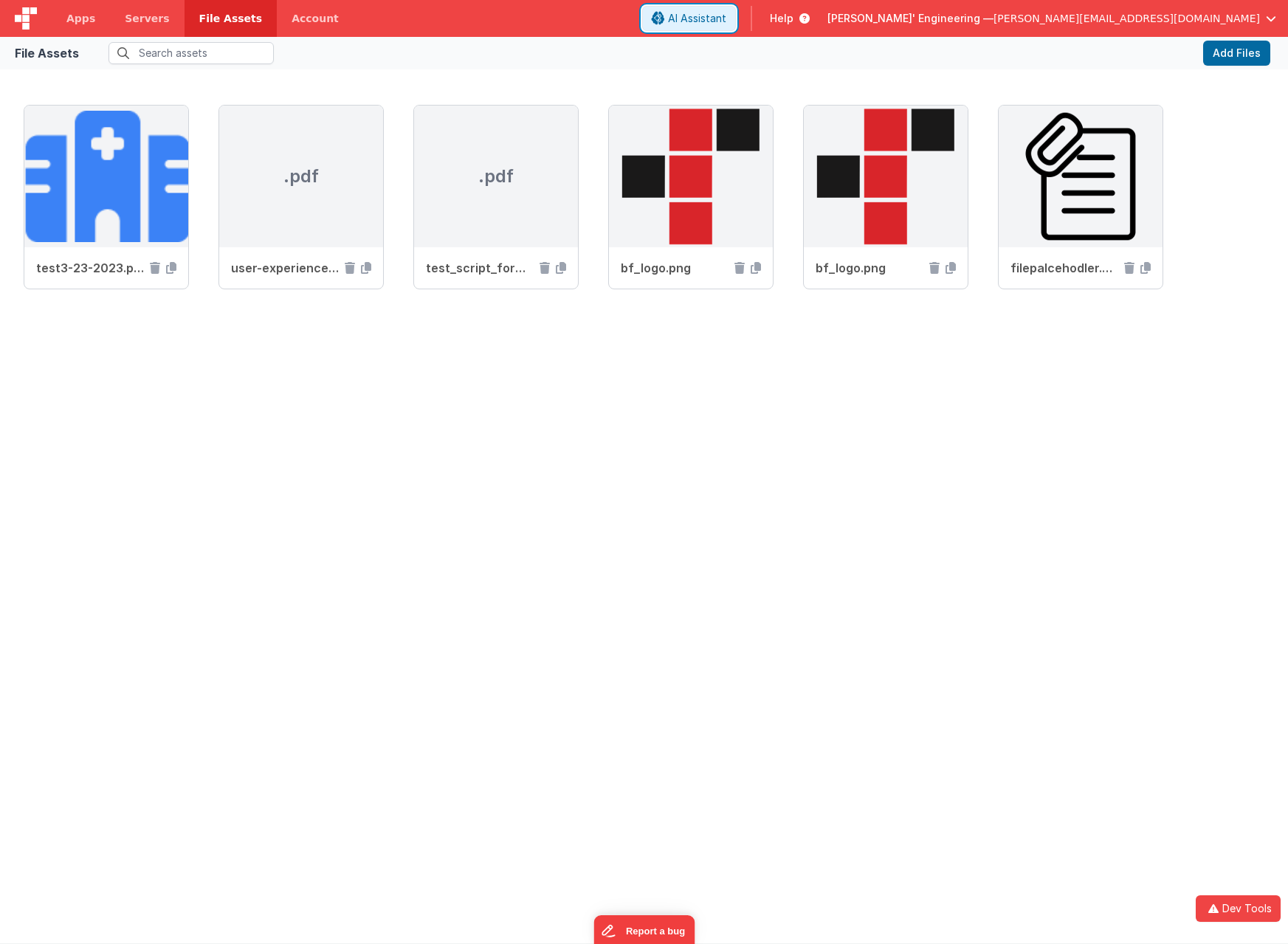
click at [726, 16] on span "AI Assistant" at bounding box center [697, 19] width 59 height 15
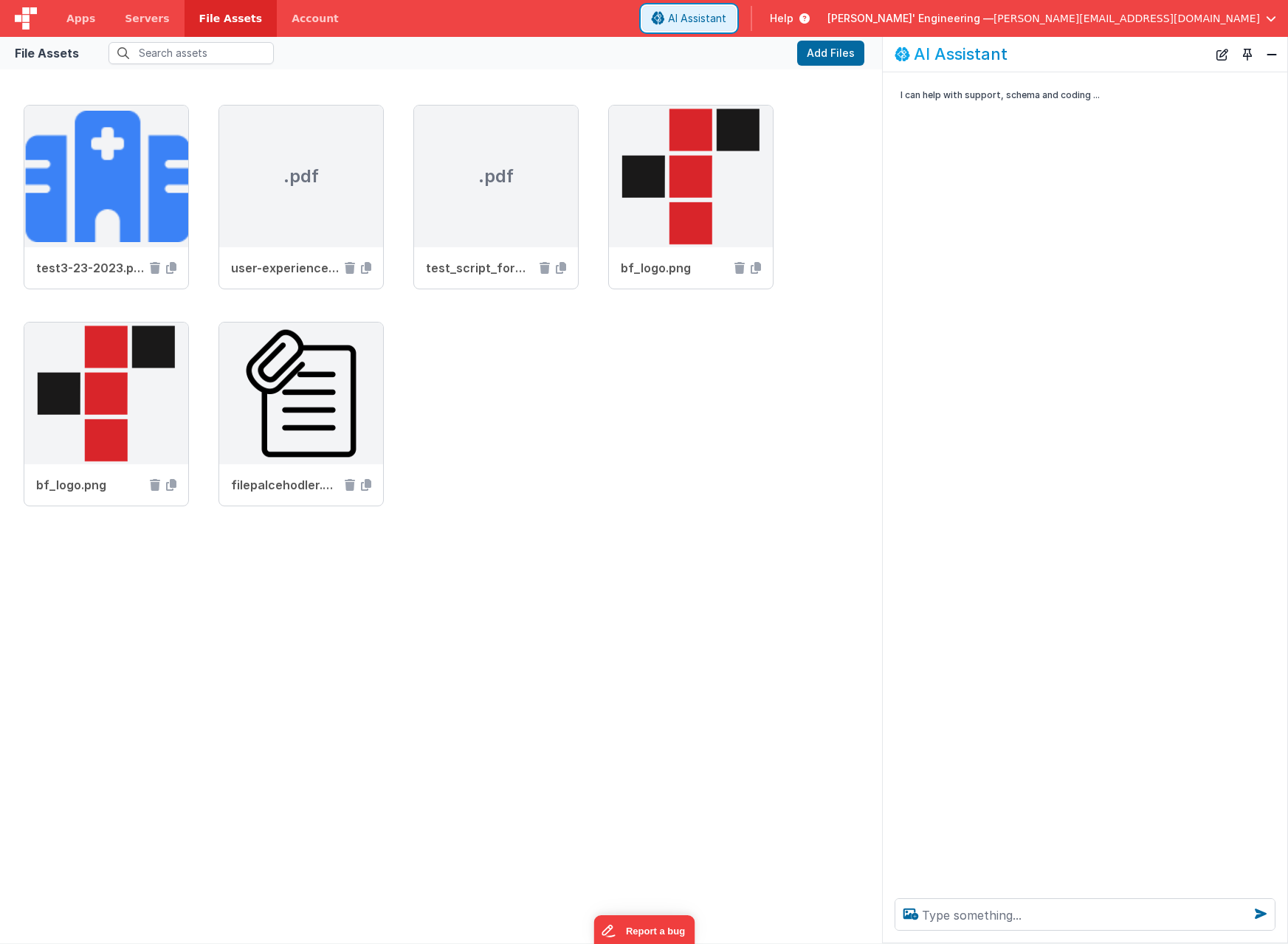
click at [726, 16] on span "AI Assistant" at bounding box center [697, 19] width 59 height 15
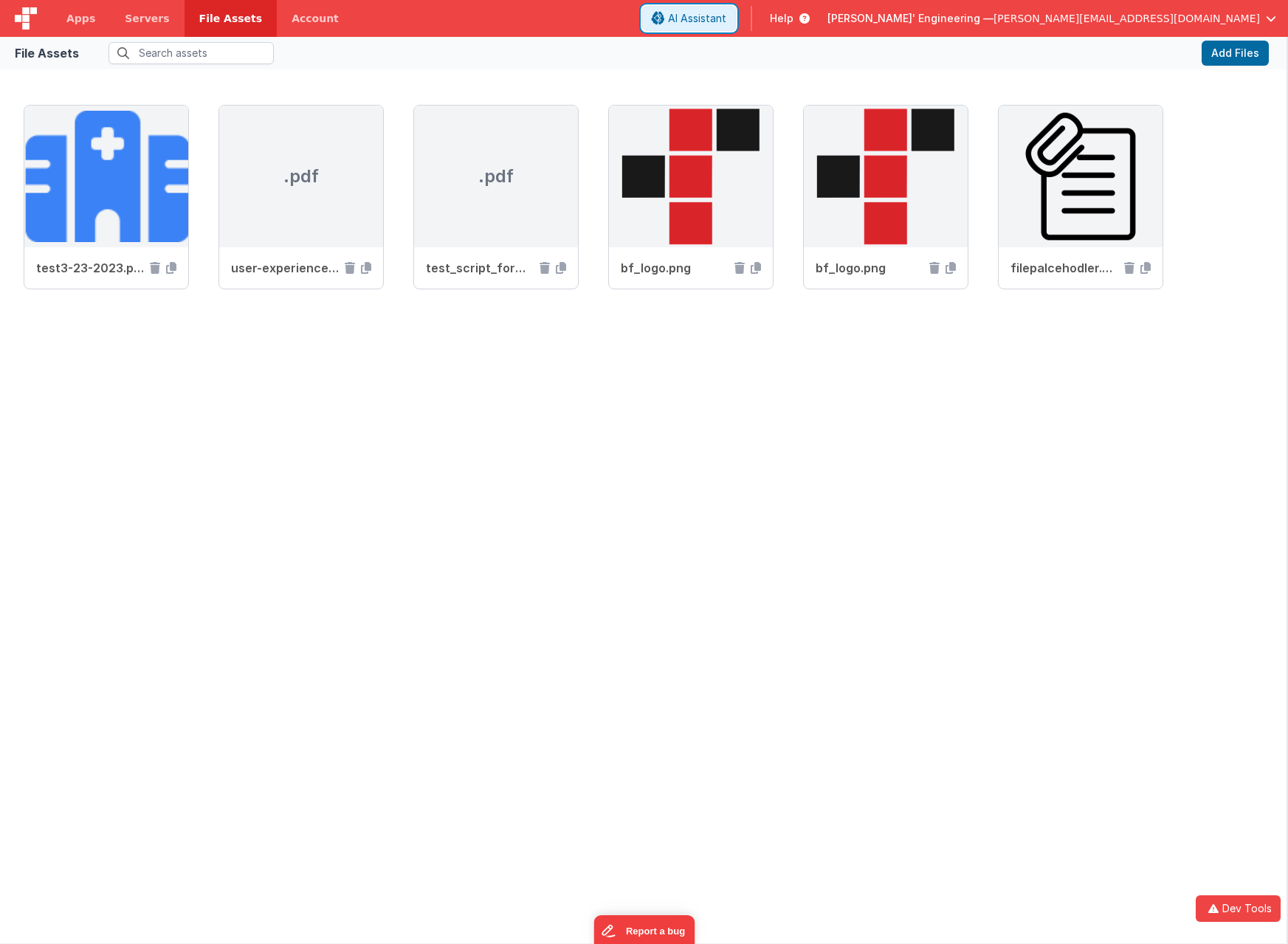
click at [726, 16] on span "AI Assistant" at bounding box center [697, 19] width 59 height 15
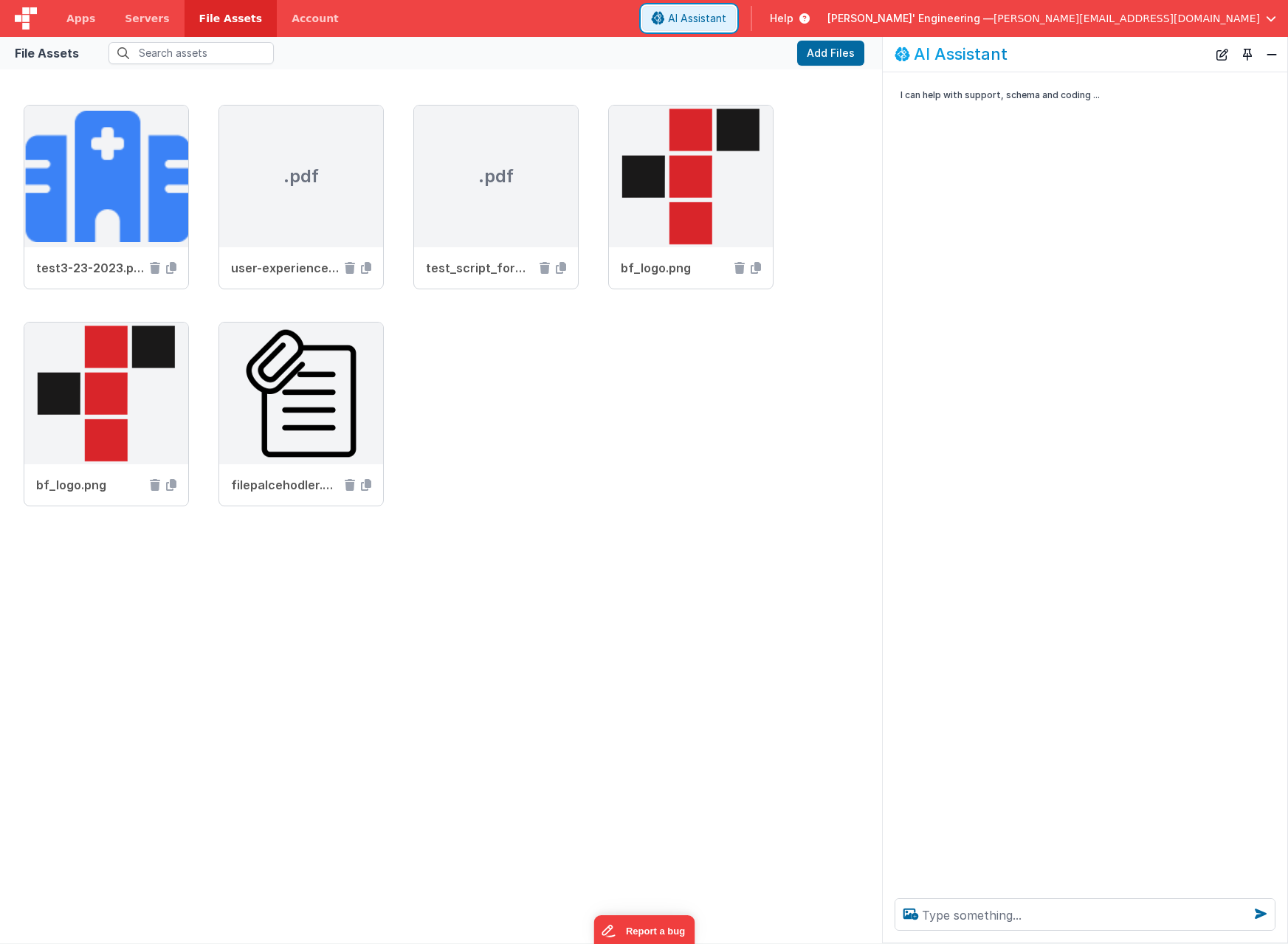
click at [726, 16] on span "AI Assistant" at bounding box center [697, 19] width 59 height 15
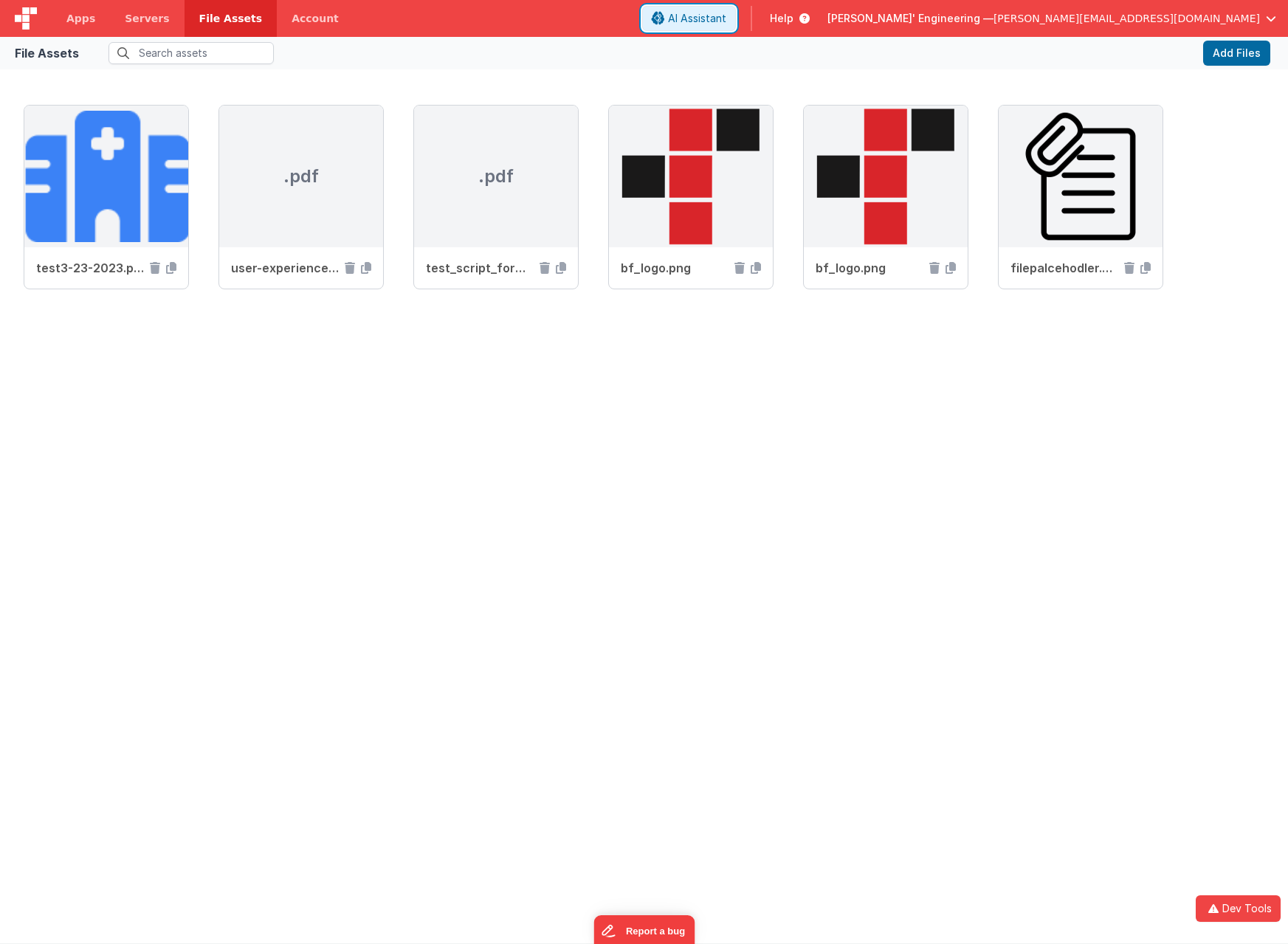
click at [726, 16] on span "AI Assistant" at bounding box center [697, 19] width 59 height 15
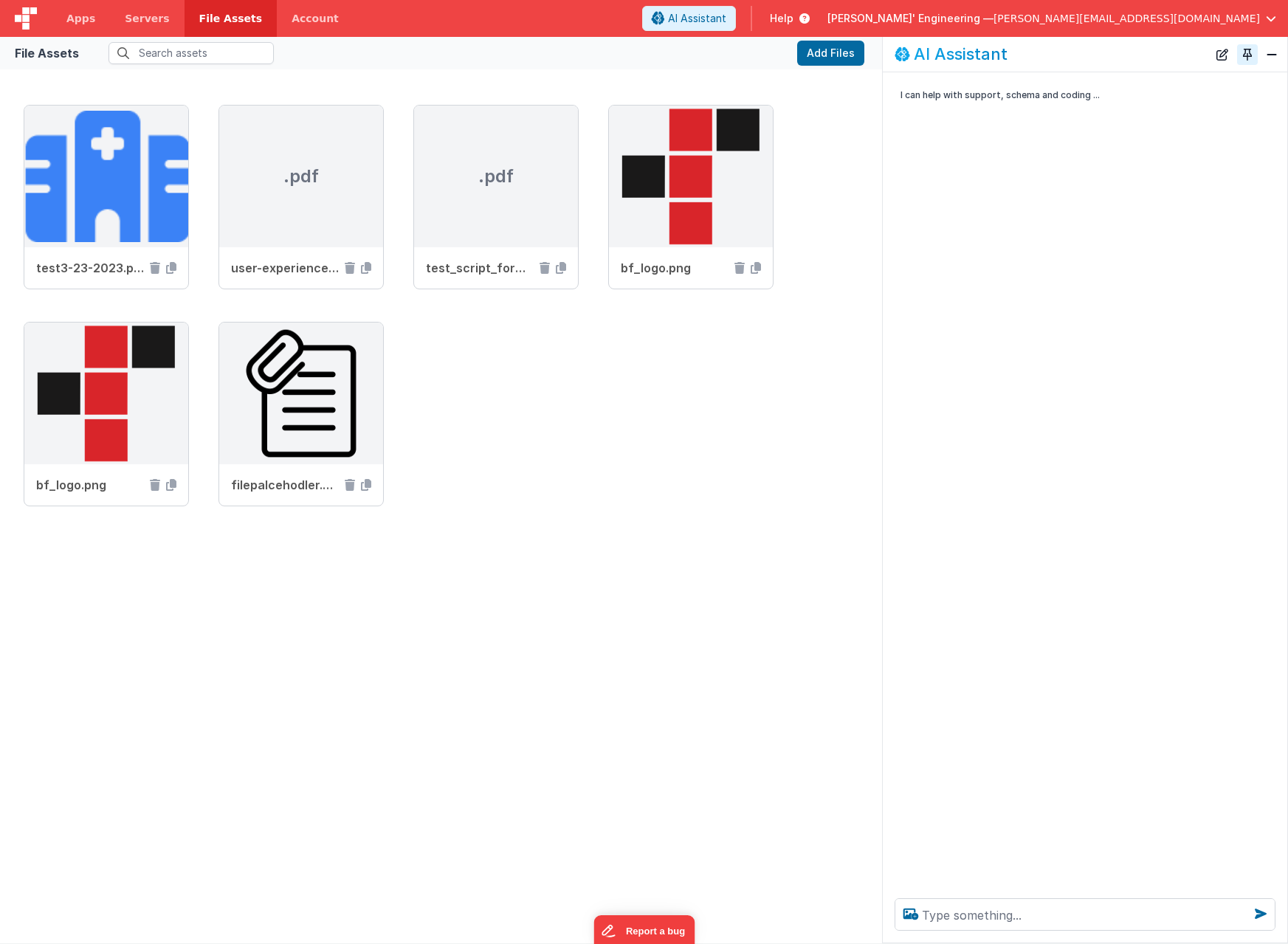
click at [1252, 59] on button "Toggle Pin" at bounding box center [1247, 55] width 21 height 21
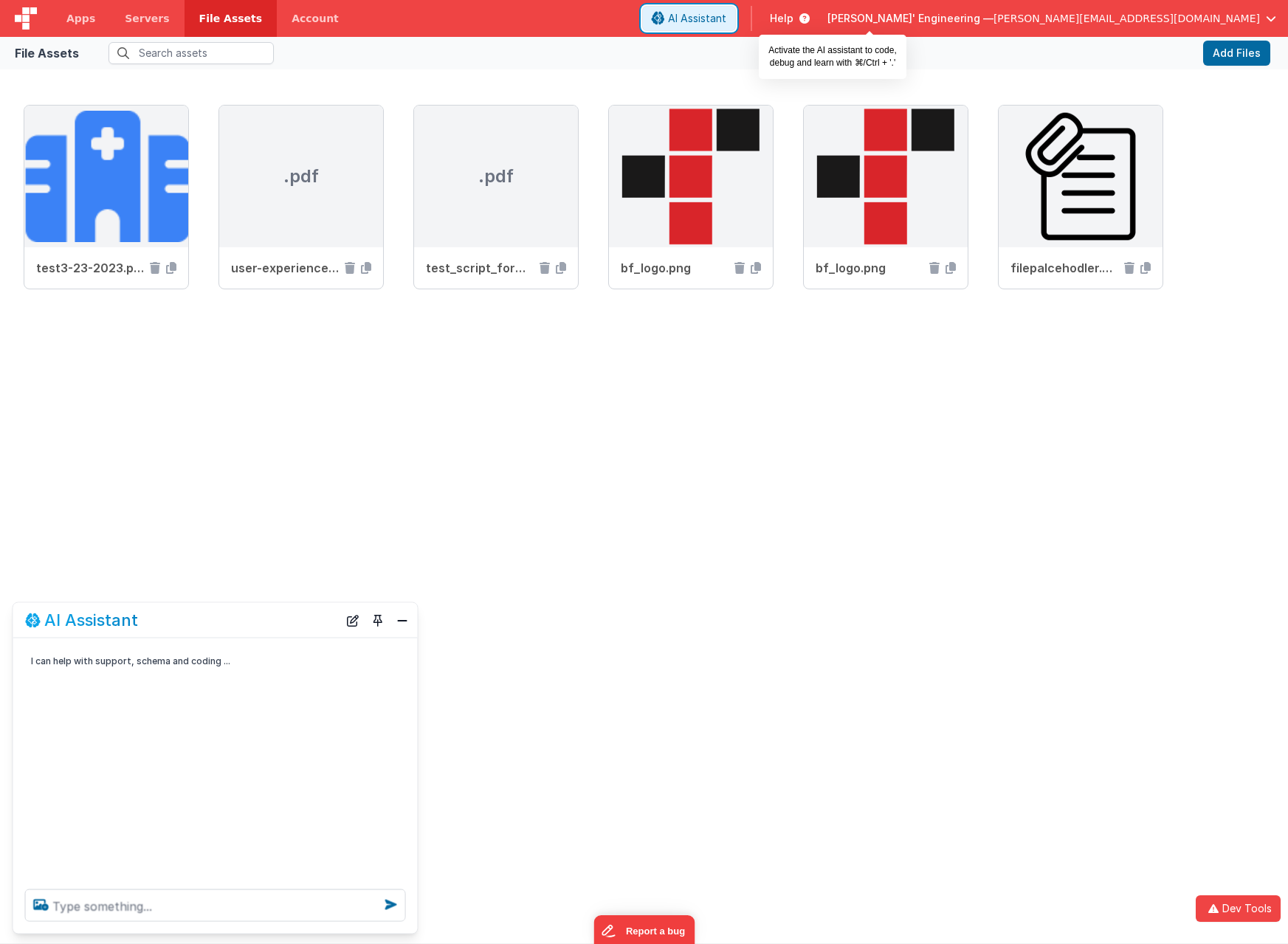
click at [726, 20] on span "AI Assistant" at bounding box center [697, 19] width 59 height 15
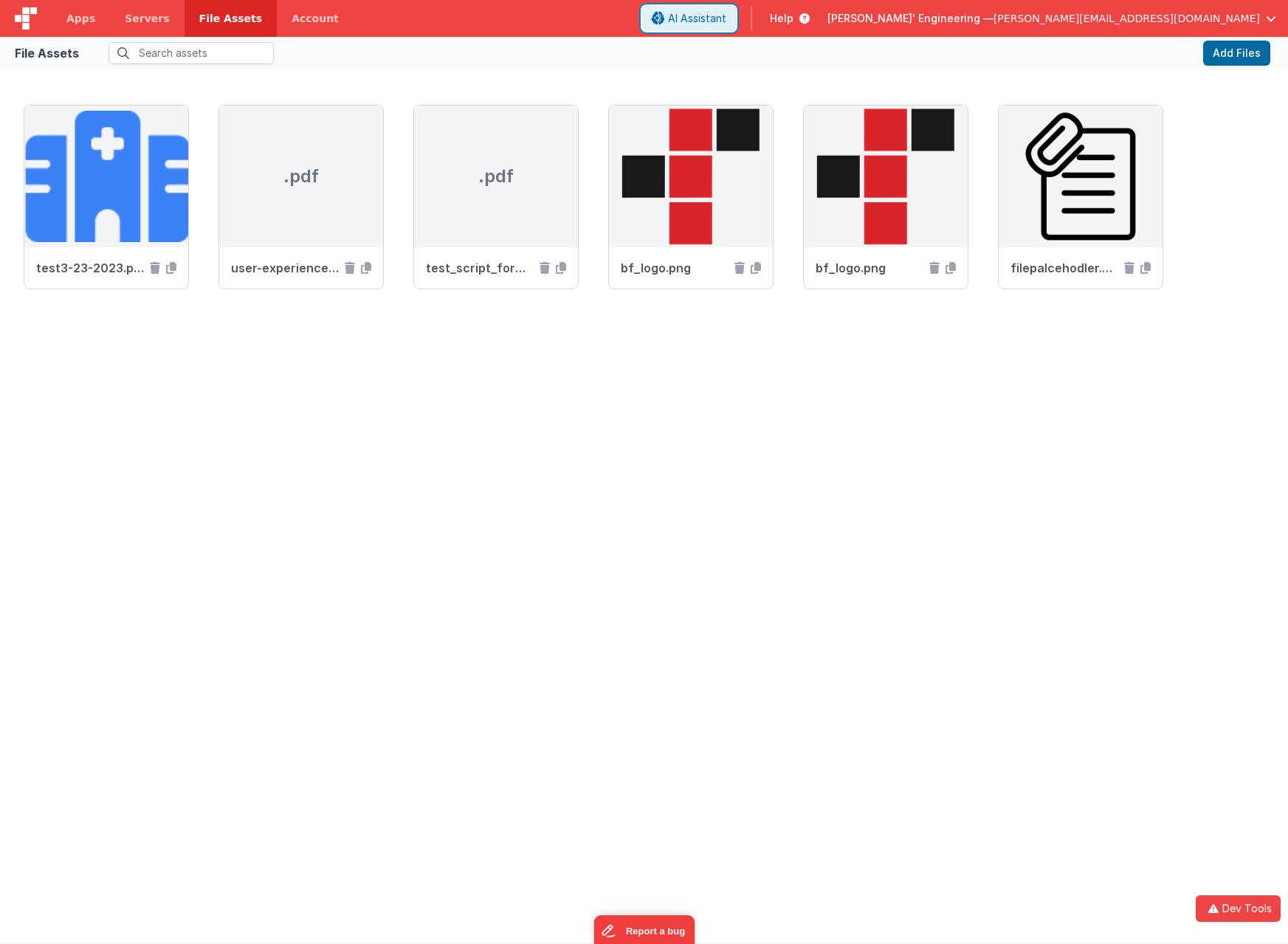
click at [726, 20] on span "AI Assistant" at bounding box center [697, 19] width 59 height 15
click at [726, 18] on span "AI Assistant" at bounding box center [697, 19] width 59 height 15
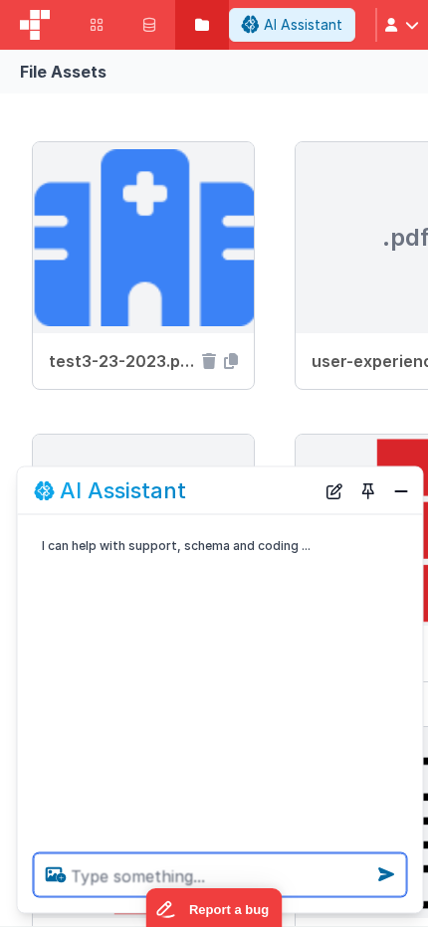
click at [335, 494] on button "New Chat" at bounding box center [334, 490] width 28 height 28
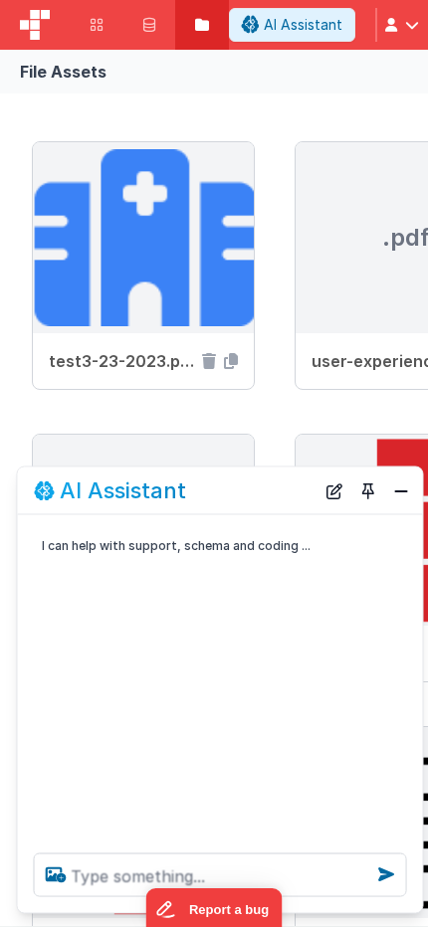
click at [337, 497] on button "New Chat" at bounding box center [334, 490] width 28 height 28
click at [337, 494] on button "New Chat" at bounding box center [334, 490] width 28 height 28
click at [364, 492] on button "Toggle Pin" at bounding box center [368, 490] width 28 height 28
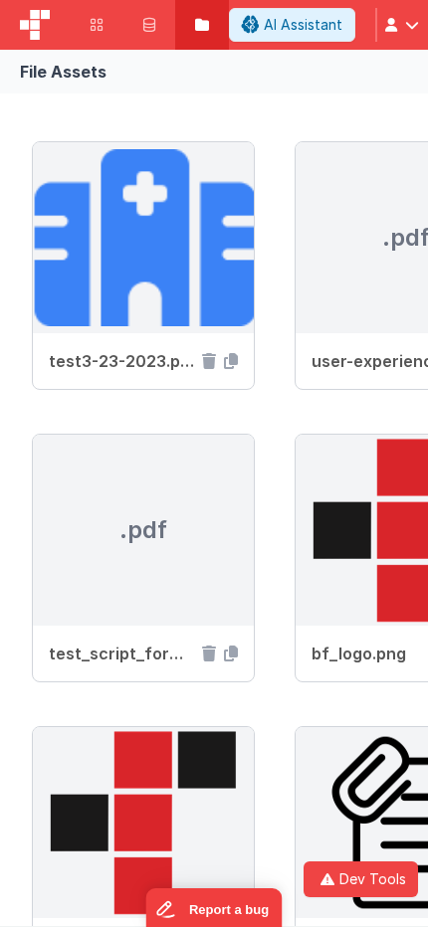
click at [322, 37] on button "AI Assistant" at bounding box center [292, 25] width 126 height 34
click at [320, 35] on button "AI Assistant" at bounding box center [292, 25] width 126 height 34
click at [317, 32] on span "AI Assistant" at bounding box center [303, 25] width 79 height 20
click at [287, 32] on span "AI Assistant" at bounding box center [303, 25] width 79 height 20
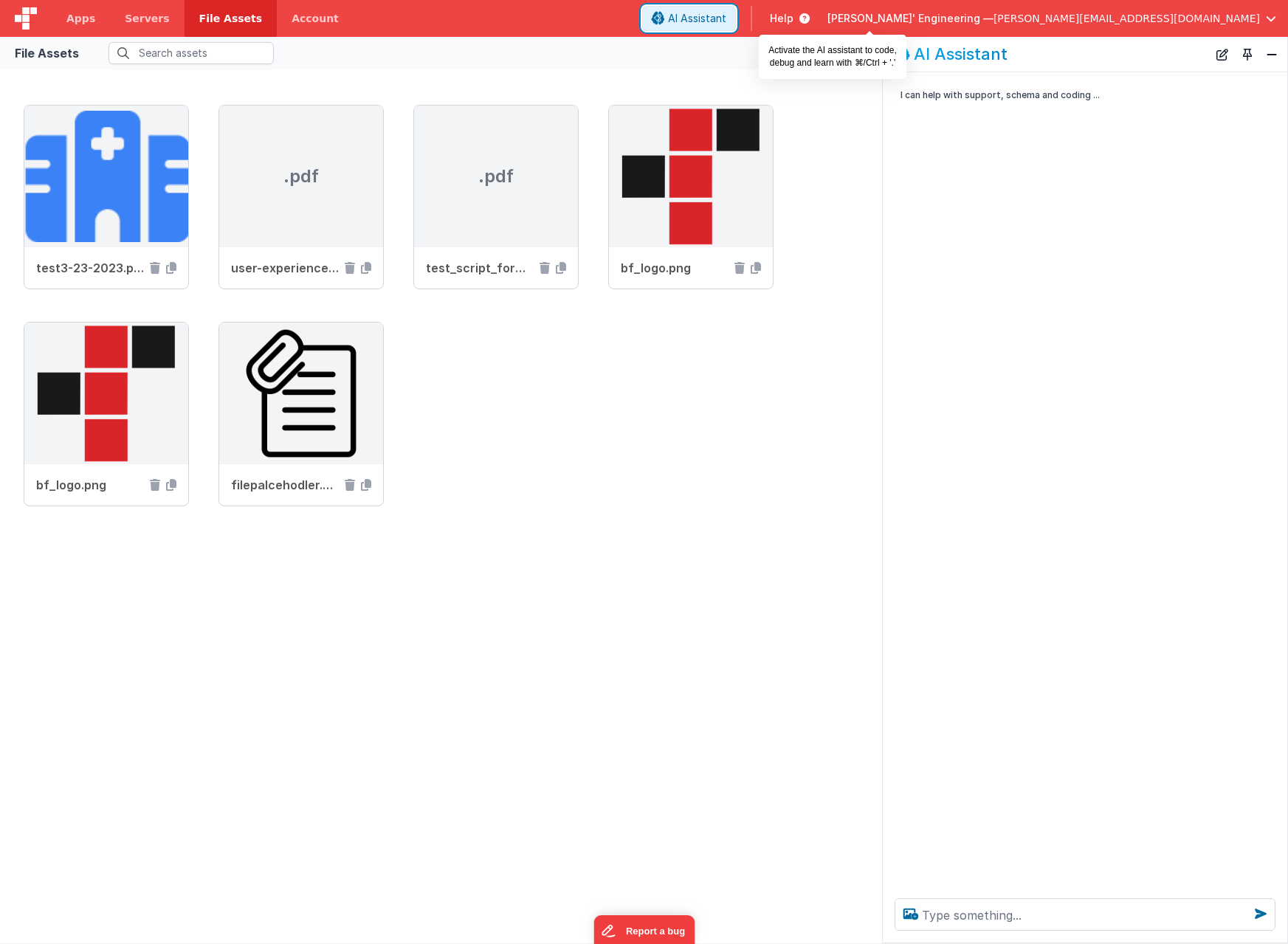
click at [726, 16] on span "AI Assistant" at bounding box center [697, 19] width 59 height 15
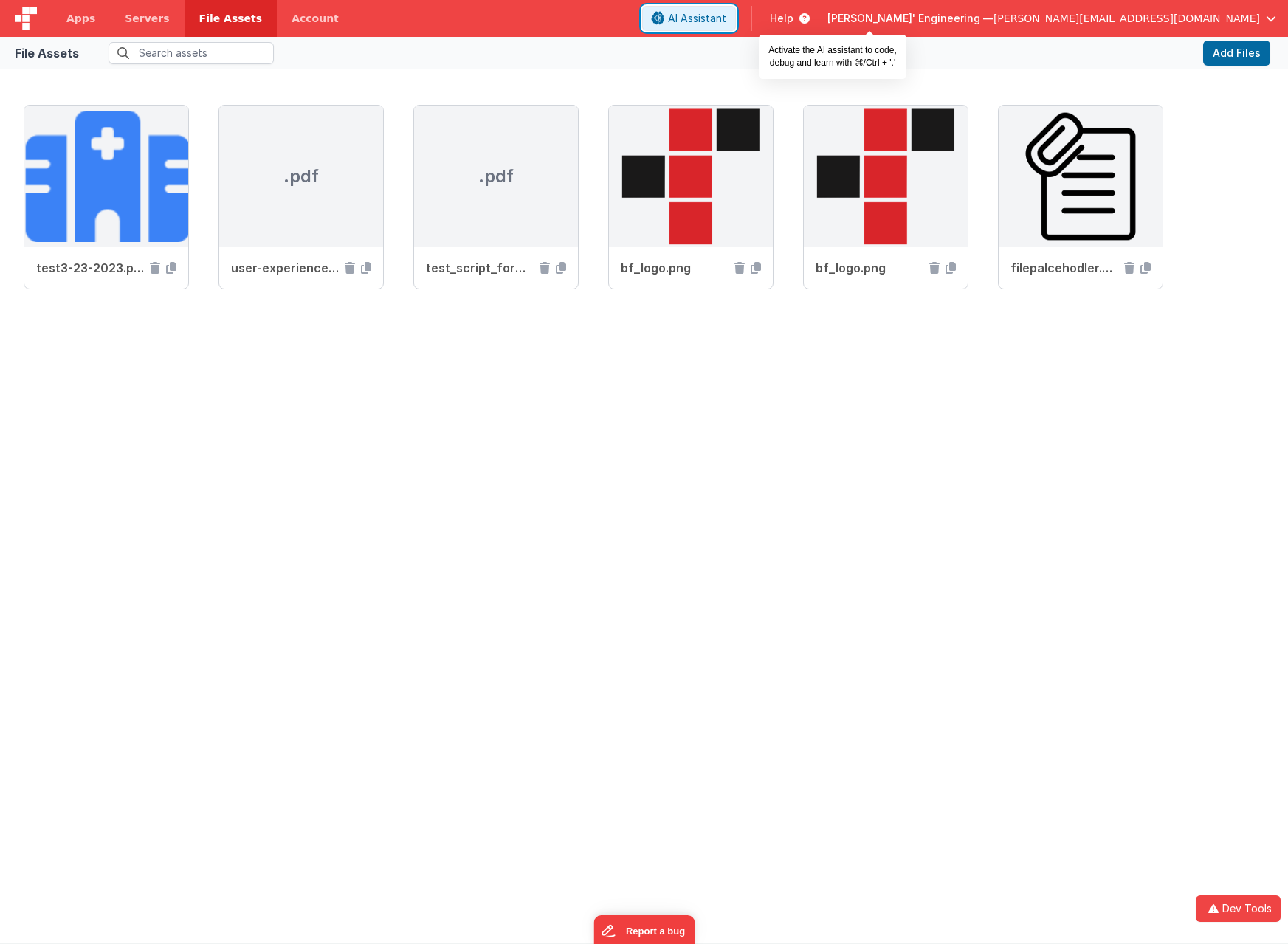
click at [726, 16] on span "AI Assistant" at bounding box center [697, 19] width 59 height 15
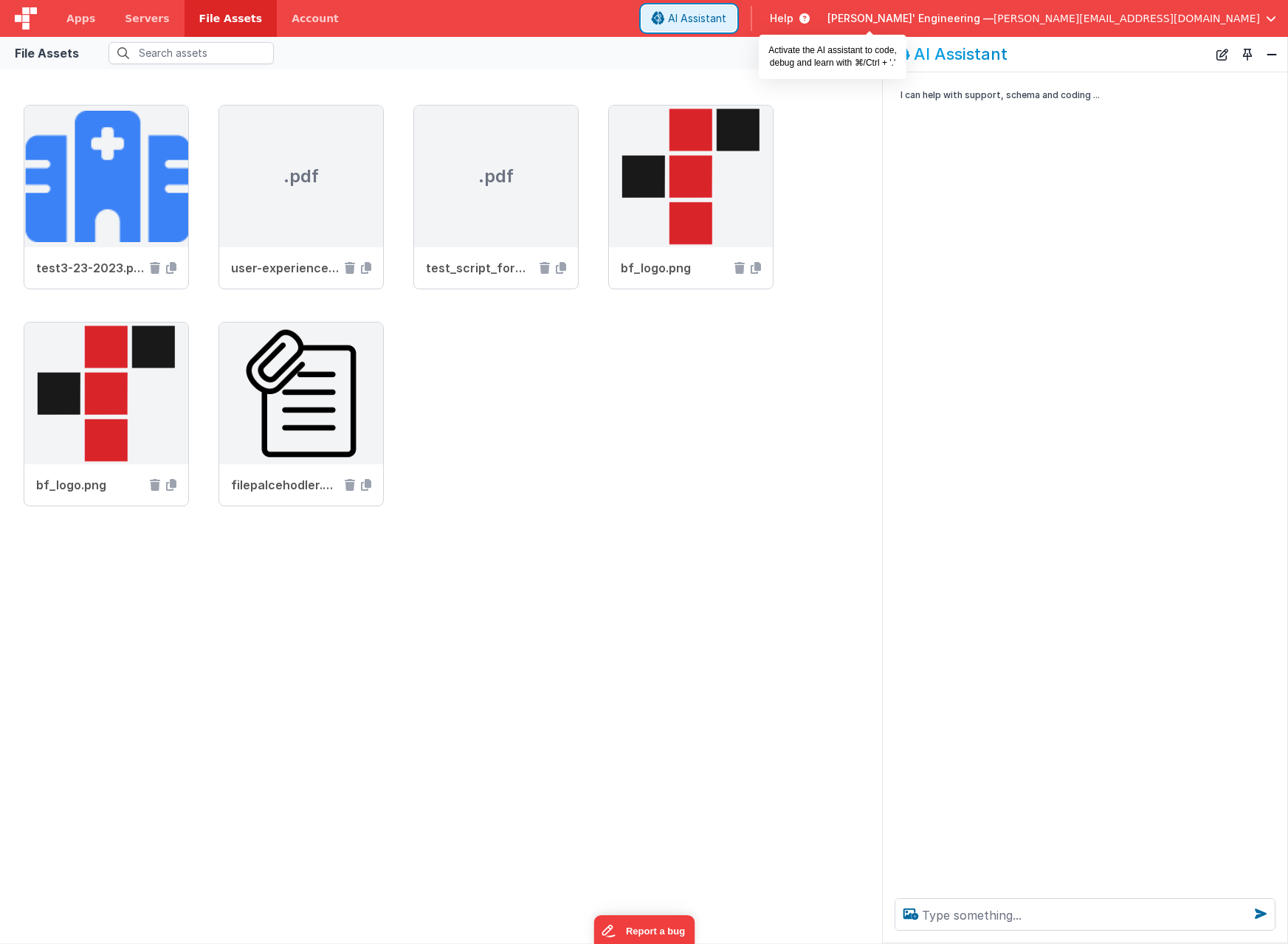
click at [726, 14] on span "AI Assistant" at bounding box center [697, 19] width 59 height 15
